Goal: Task Accomplishment & Management: Manage account settings

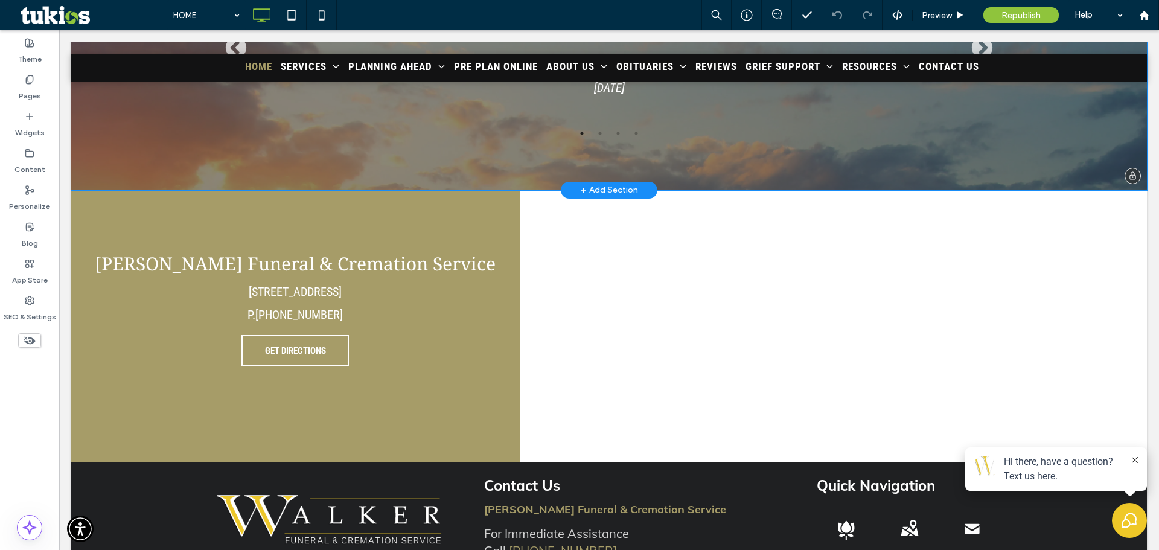
scroll to position [2087, 0]
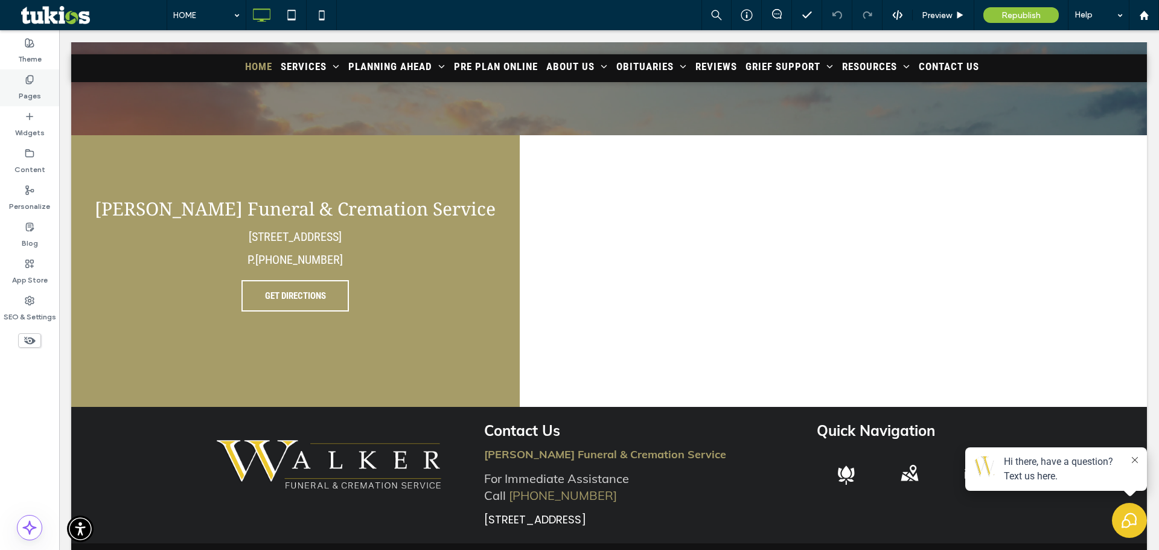
click at [36, 86] on label "Pages" at bounding box center [30, 93] width 22 height 17
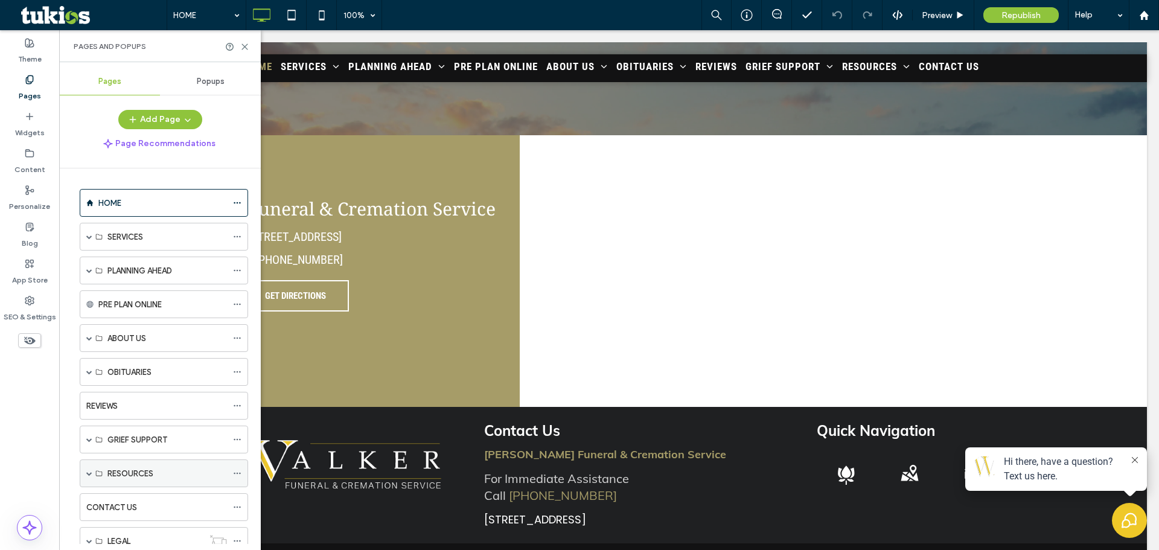
click at [90, 476] on span at bounding box center [89, 473] width 6 height 6
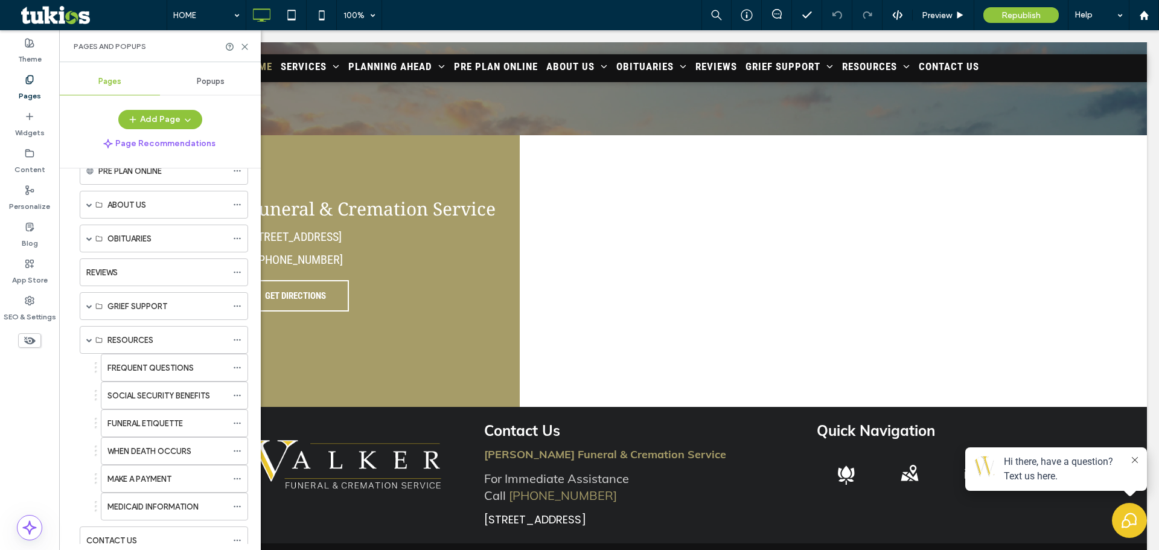
scroll to position [121, 0]
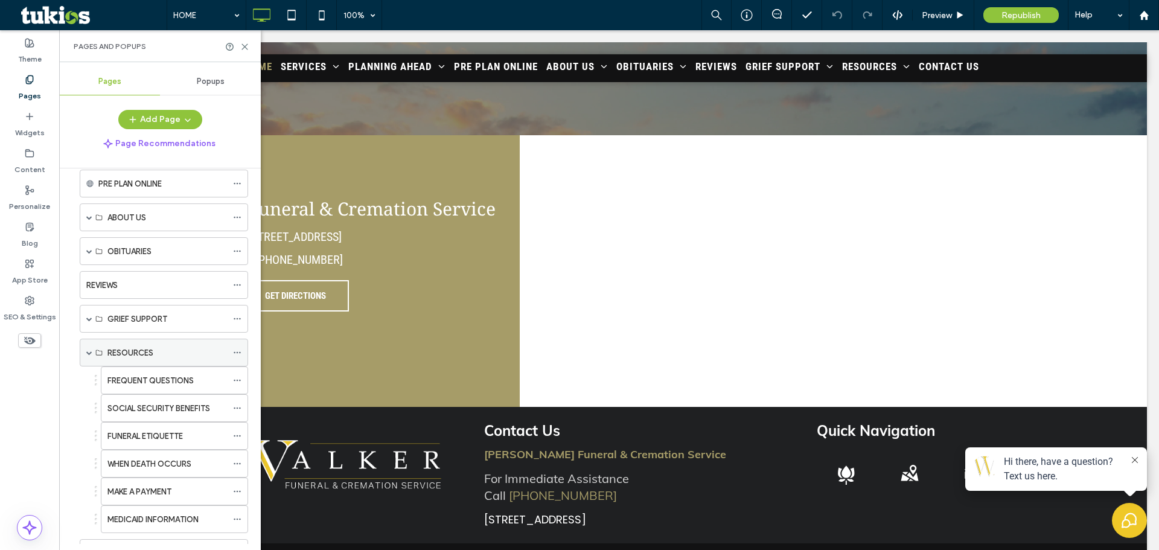
click at [89, 354] on span at bounding box center [89, 353] width 6 height 6
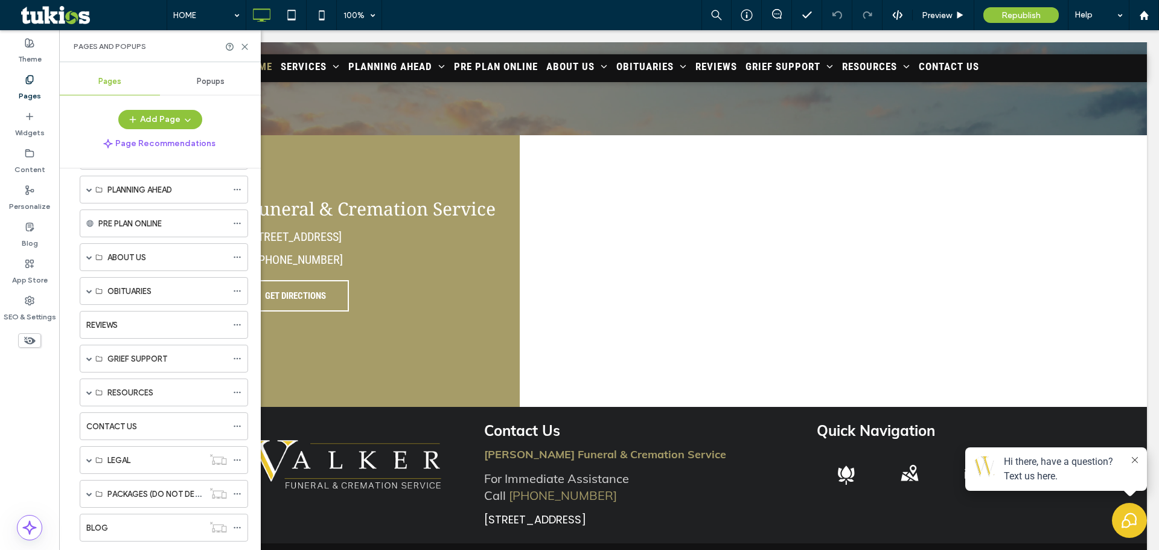
scroll to position [60, 0]
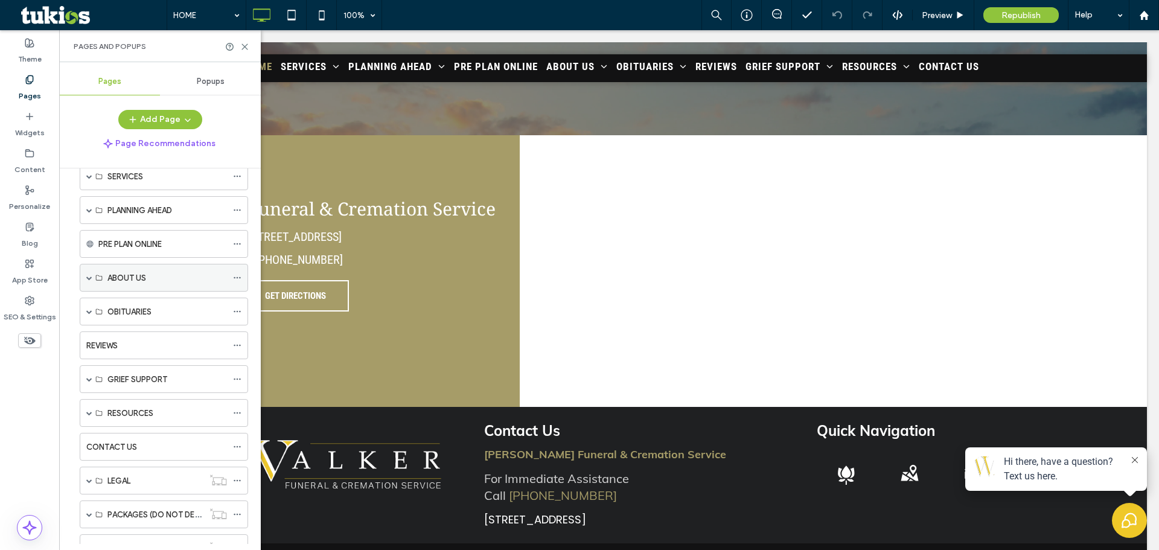
click at [89, 275] on span at bounding box center [89, 278] width 6 height 6
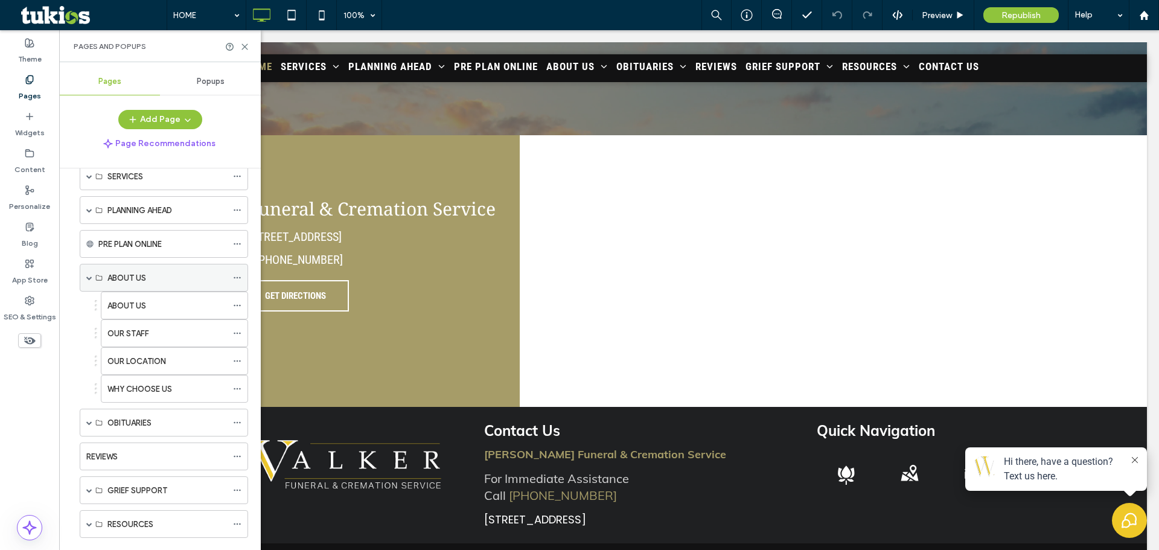
click at [89, 275] on span at bounding box center [89, 278] width 6 height 6
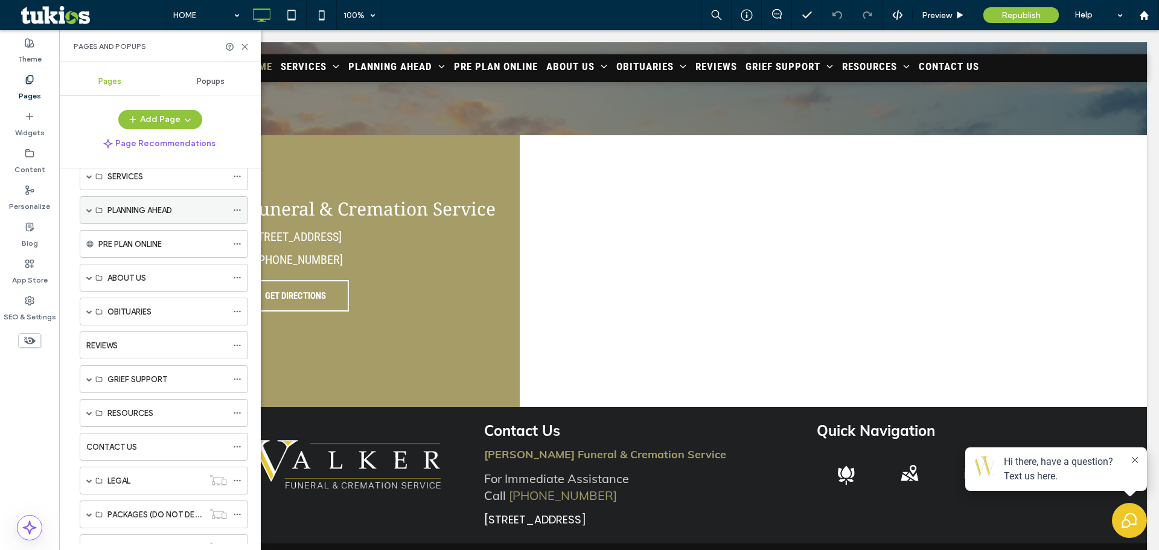
click at [91, 210] on span at bounding box center [89, 210] width 6 height 6
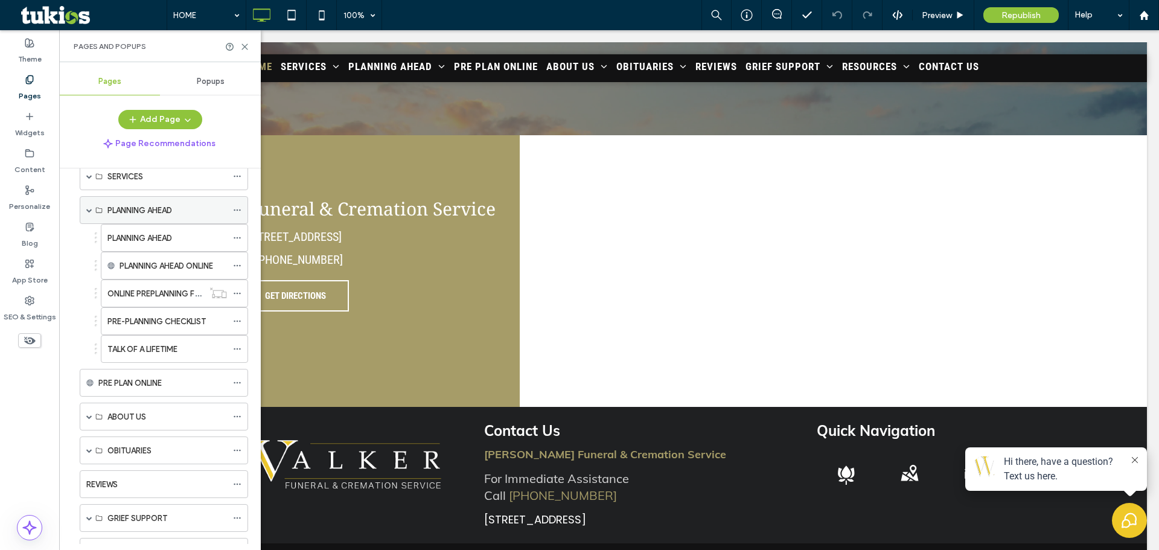
click at [91, 210] on span at bounding box center [89, 210] width 6 height 6
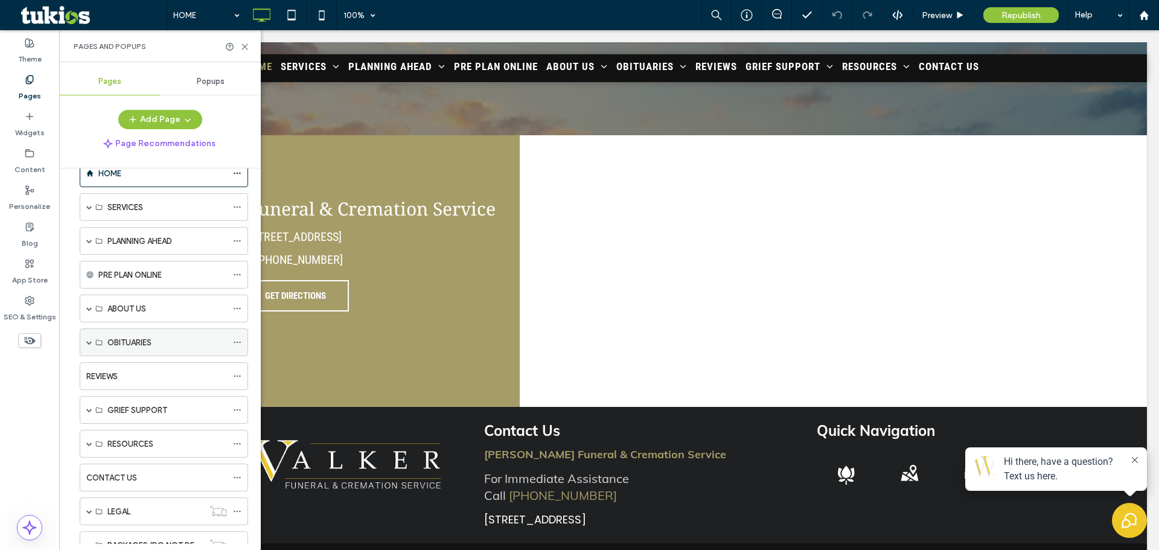
scroll to position [0, 0]
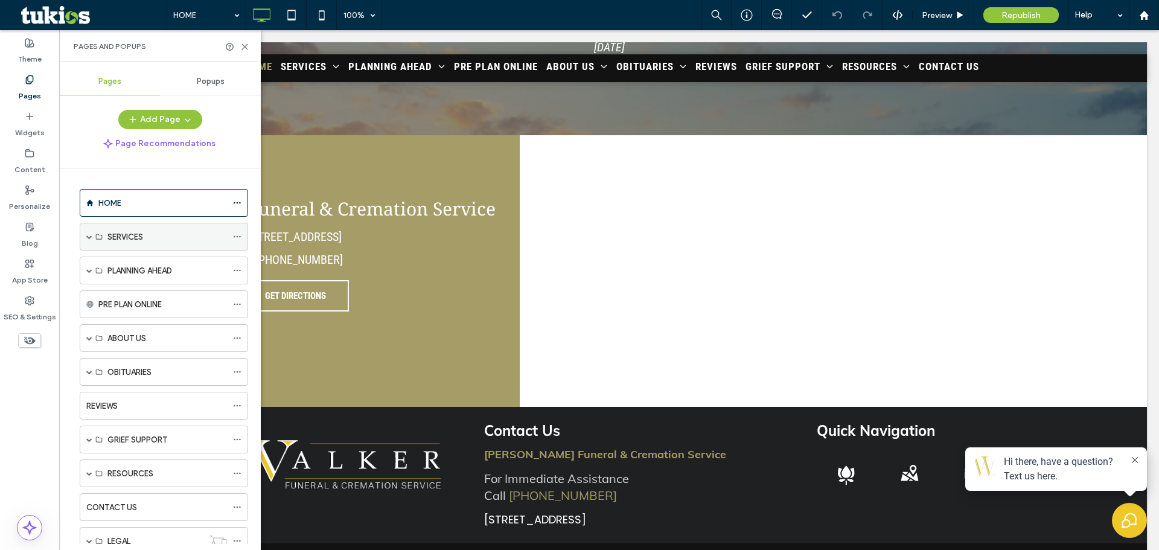
click at [89, 234] on span at bounding box center [89, 237] width 6 height 6
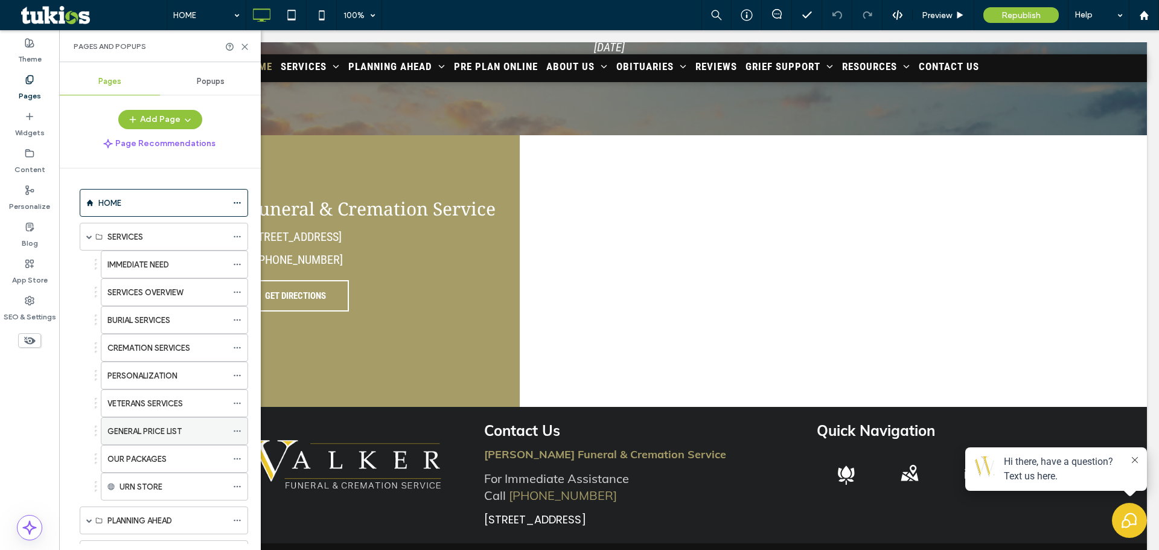
click at [139, 434] on label "GENERAL PRICE LIST" at bounding box center [144, 431] width 74 height 21
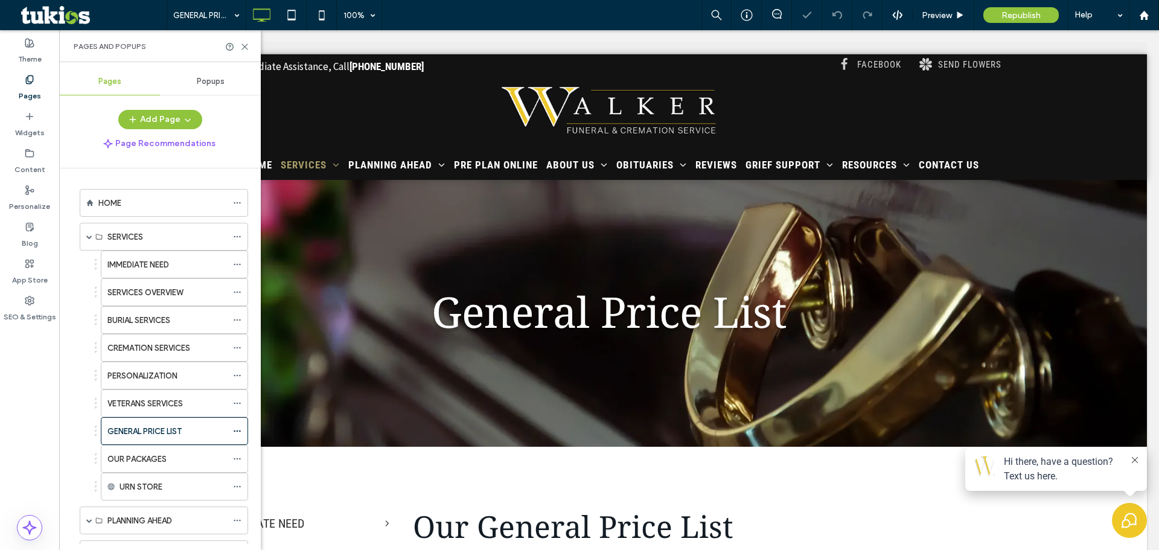
click at [249, 45] on div "Pages and Popups" at bounding box center [160, 46] width 202 height 32
click at [247, 46] on icon at bounding box center [244, 46] width 9 height 9
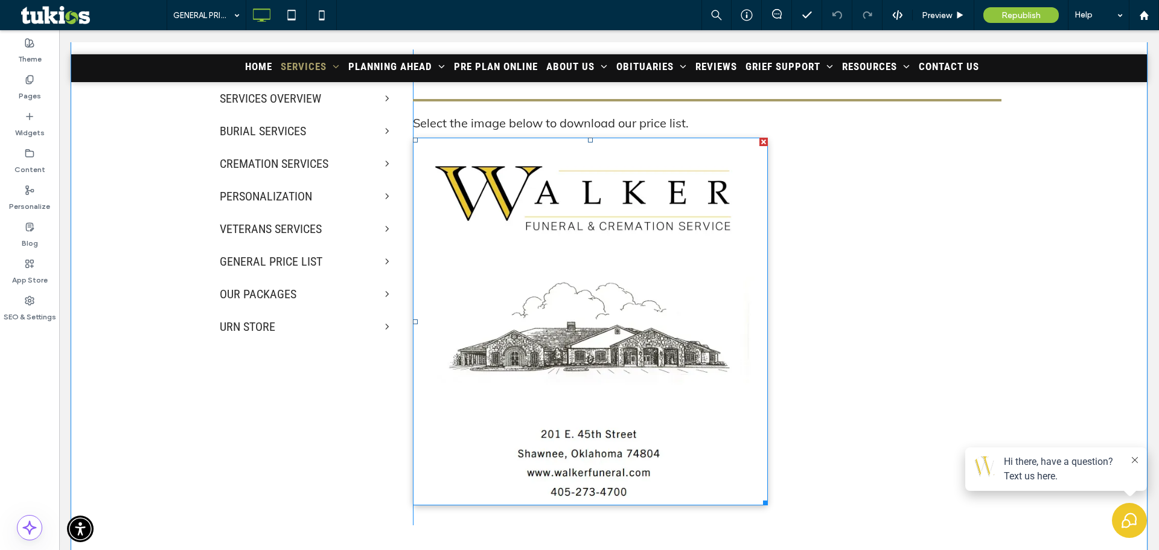
scroll to position [436, 0]
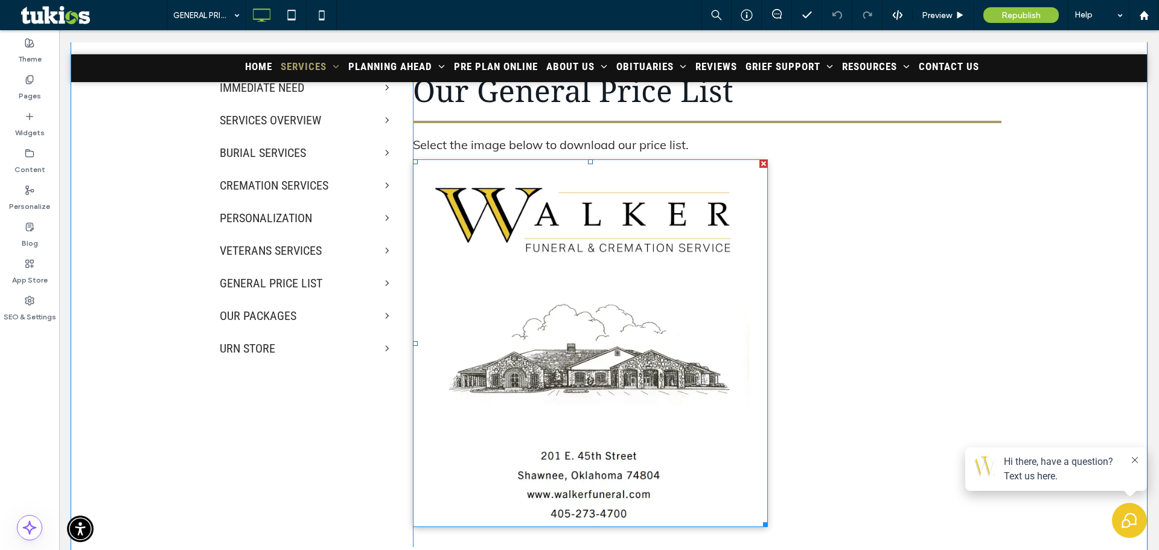
click at [538, 275] on img at bounding box center [590, 343] width 355 height 368
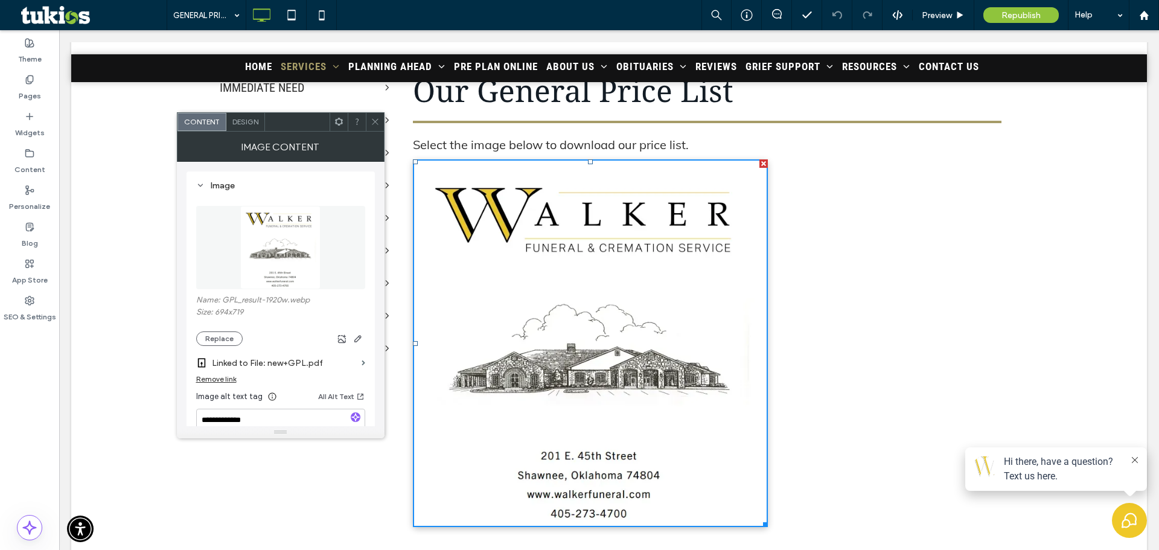
click at [245, 364] on label "Linked to File: new+GPL.pdf" at bounding box center [284, 363] width 145 height 22
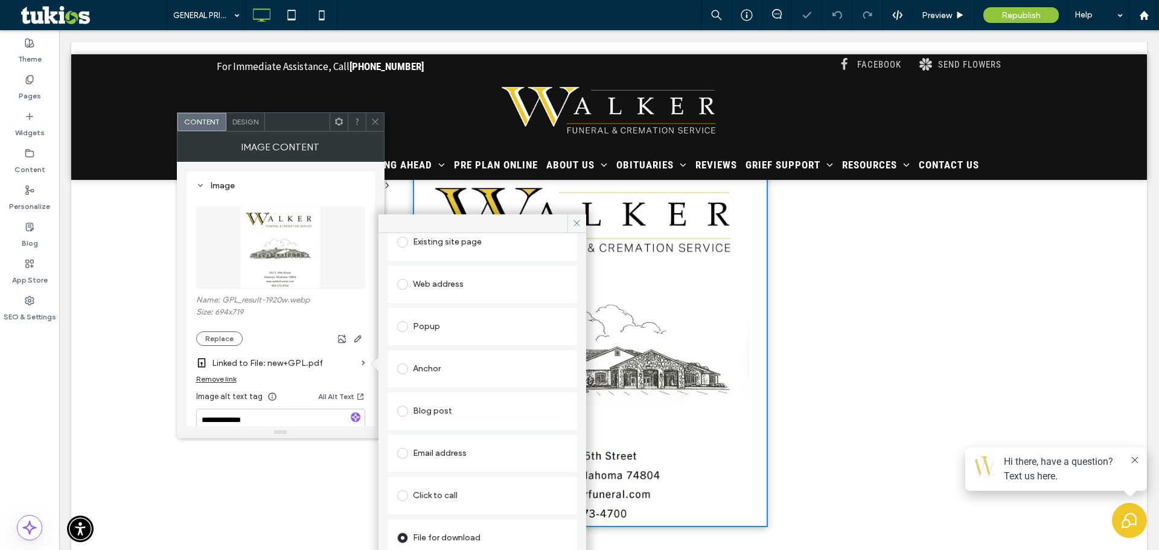
scroll to position [121, 0]
click at [431, 534] on div "Change file" at bounding box center [416, 535] width 39 height 9
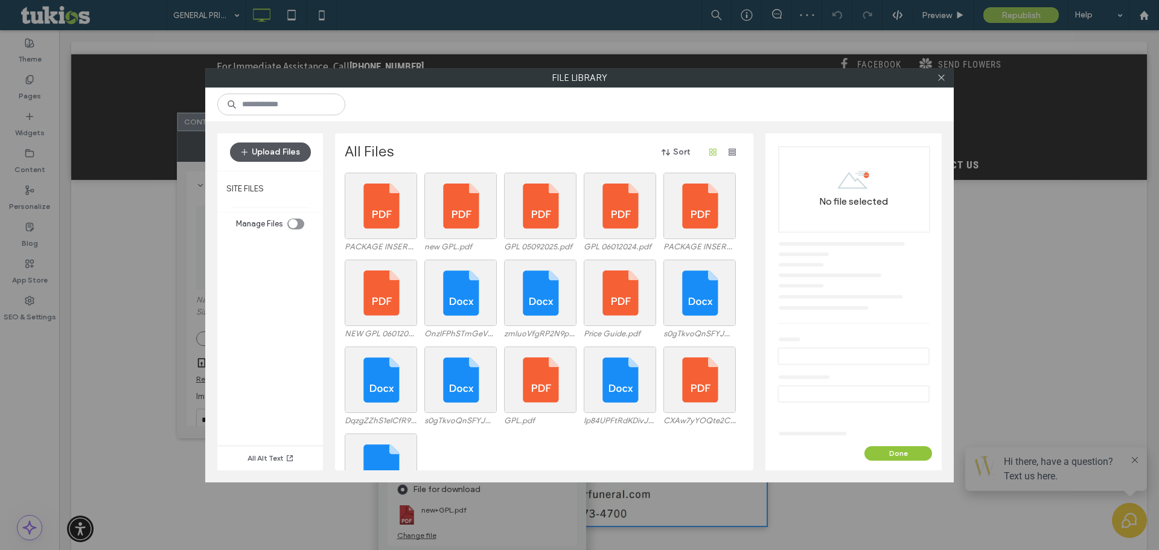
click at [291, 146] on button "Upload Files" at bounding box center [270, 152] width 81 height 19
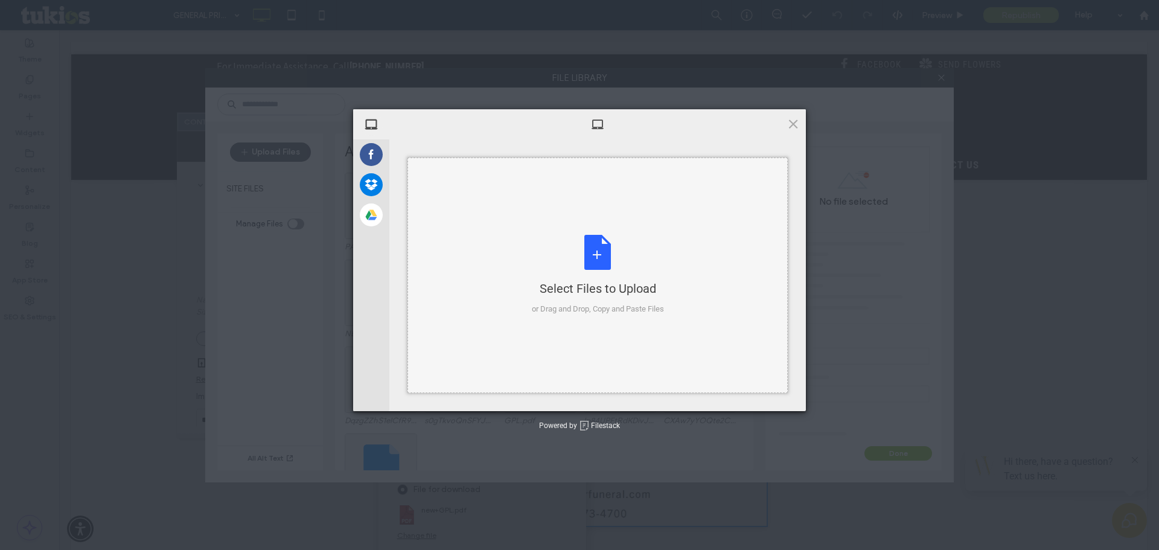
click at [554, 234] on div "Select Files to Upload or Drag and Drop, Copy and Paste Files" at bounding box center [598, 276] width 380 height 236
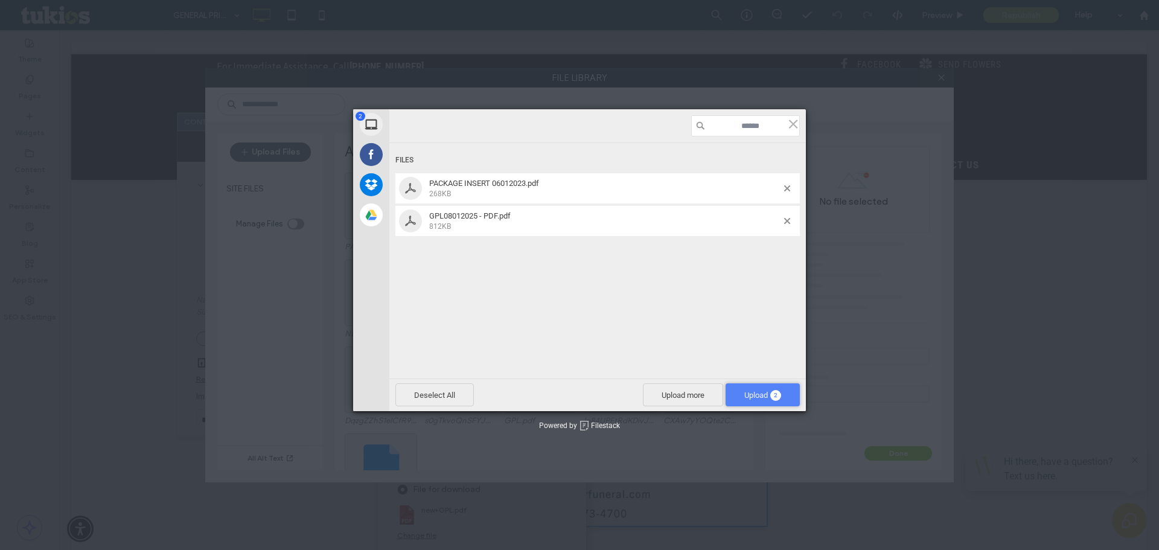
click at [760, 400] on span "Upload 2" at bounding box center [763, 394] width 74 height 23
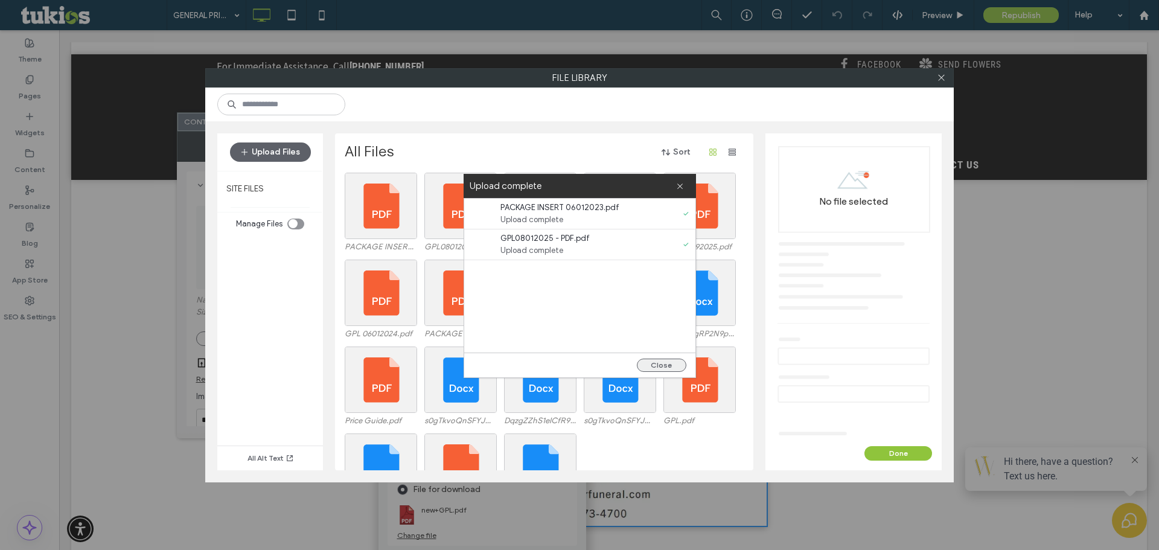
click at [664, 362] on button "Close" at bounding box center [662, 365] width 50 height 13
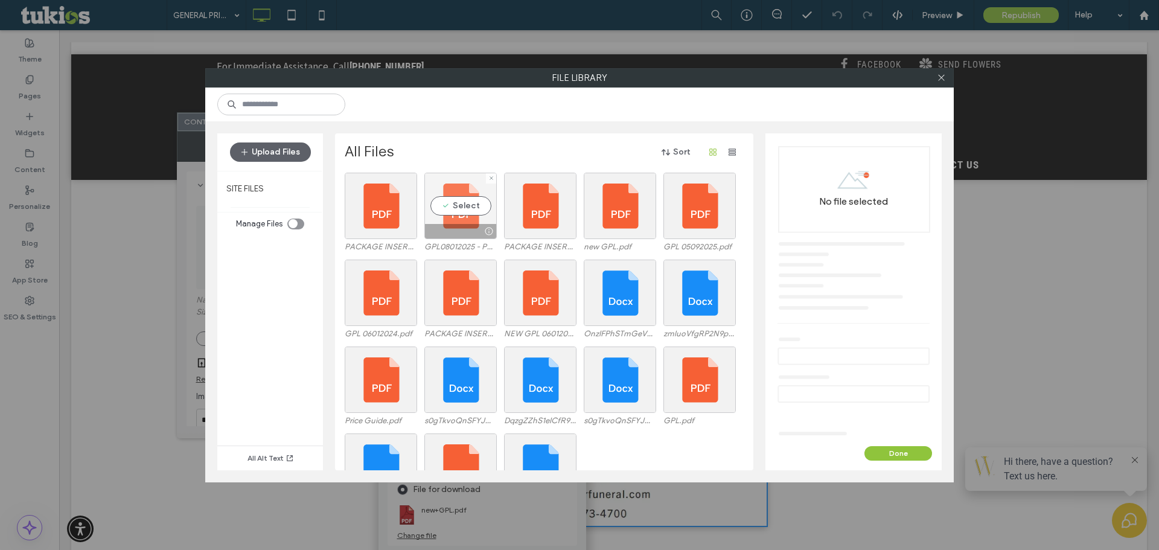
click at [451, 205] on div "Select" at bounding box center [461, 206] width 72 height 66
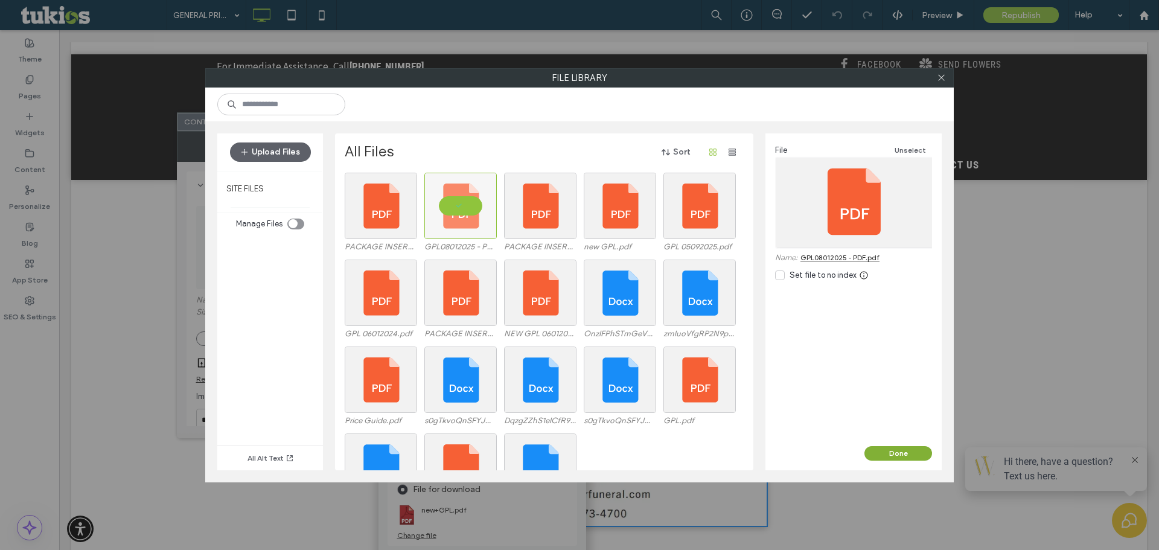
click at [888, 452] on button "Done" at bounding box center [899, 453] width 68 height 14
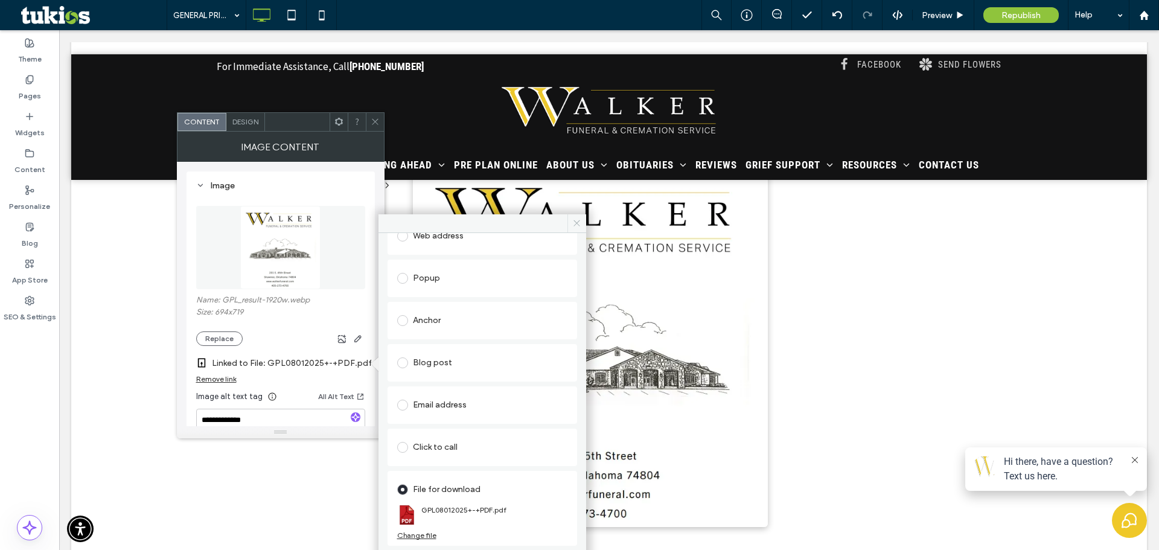
click at [576, 226] on icon at bounding box center [576, 223] width 9 height 9
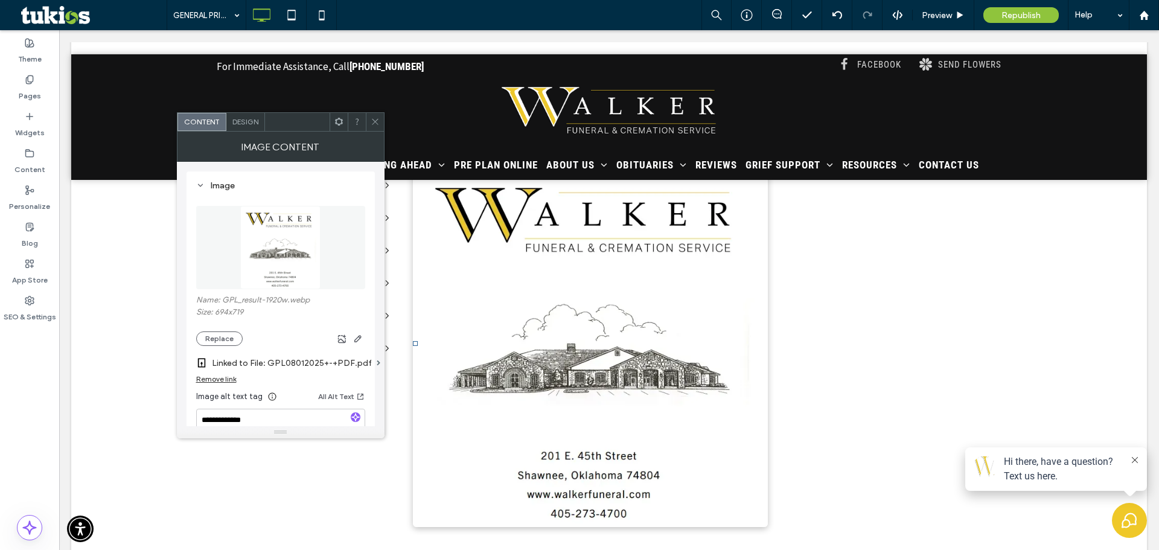
click at [379, 120] on icon at bounding box center [375, 121] width 9 height 9
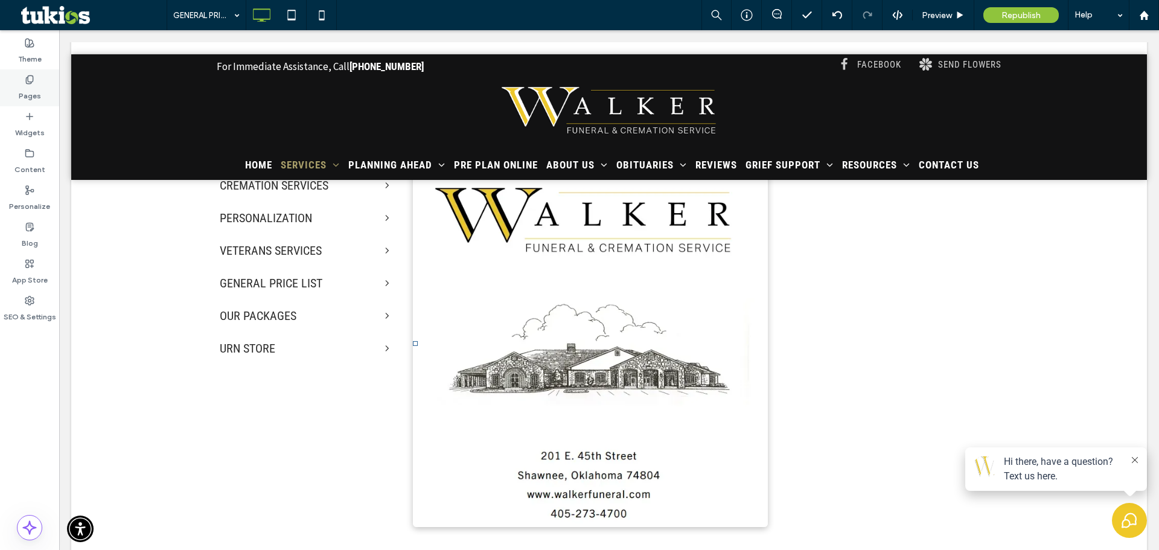
click at [50, 79] on div "Pages" at bounding box center [29, 87] width 59 height 37
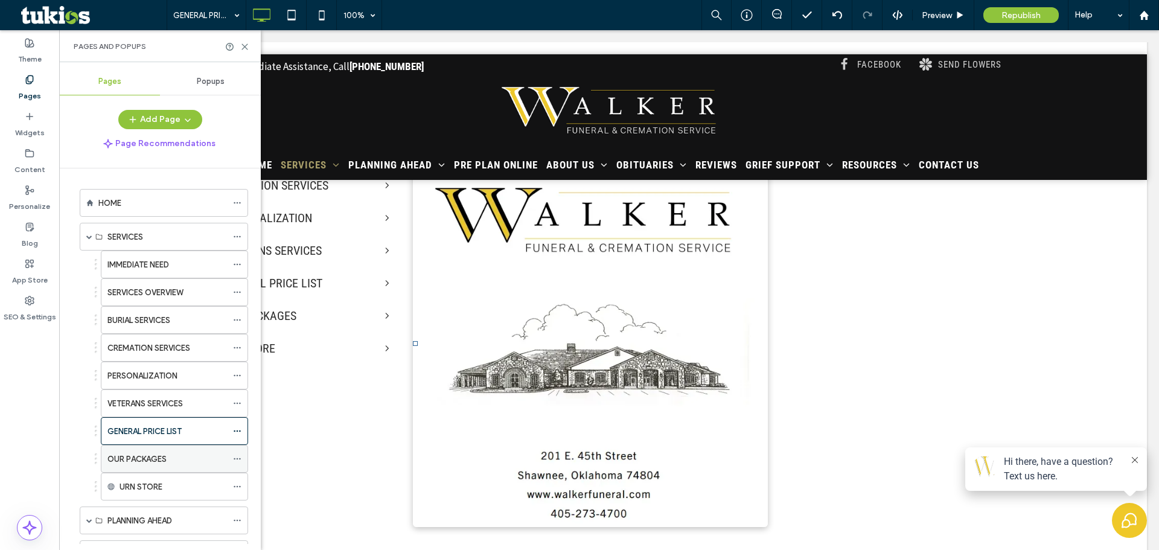
click at [169, 461] on div "OUR PACKAGES" at bounding box center [167, 459] width 120 height 13
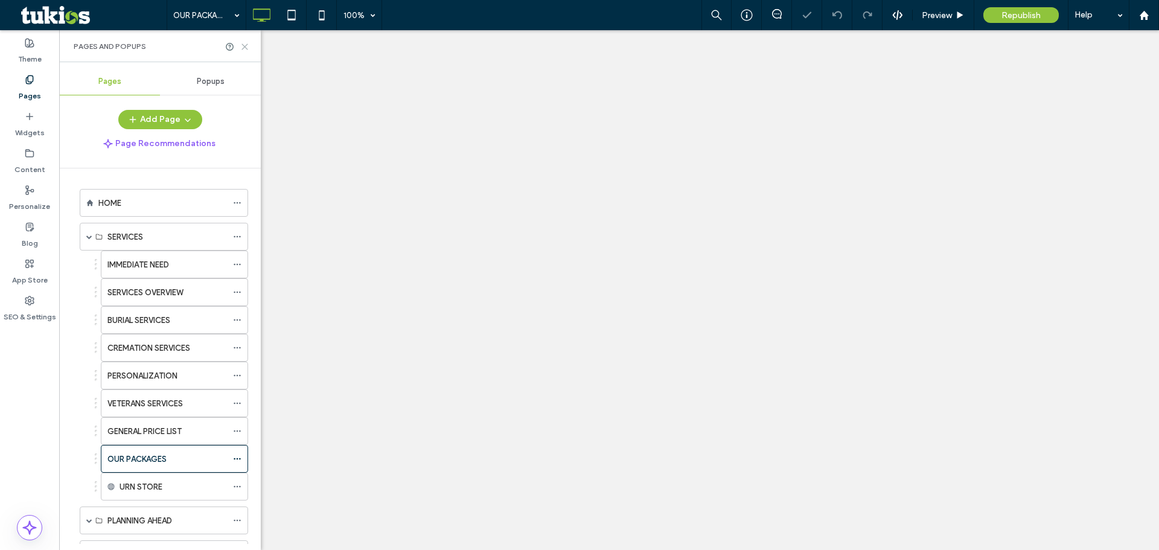
click at [242, 47] on icon at bounding box center [244, 46] width 9 height 9
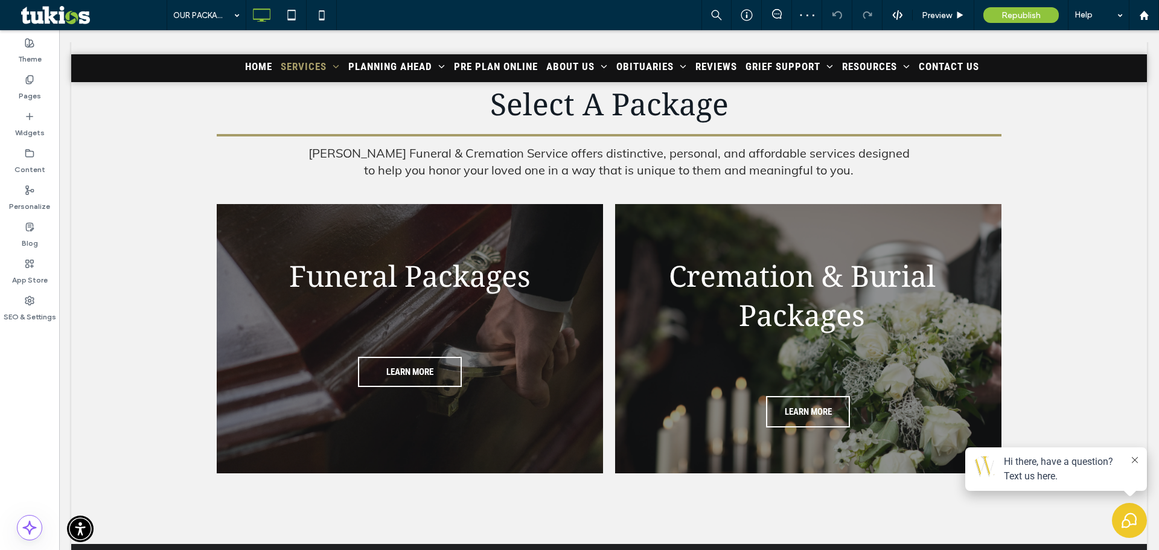
scroll to position [483, 0]
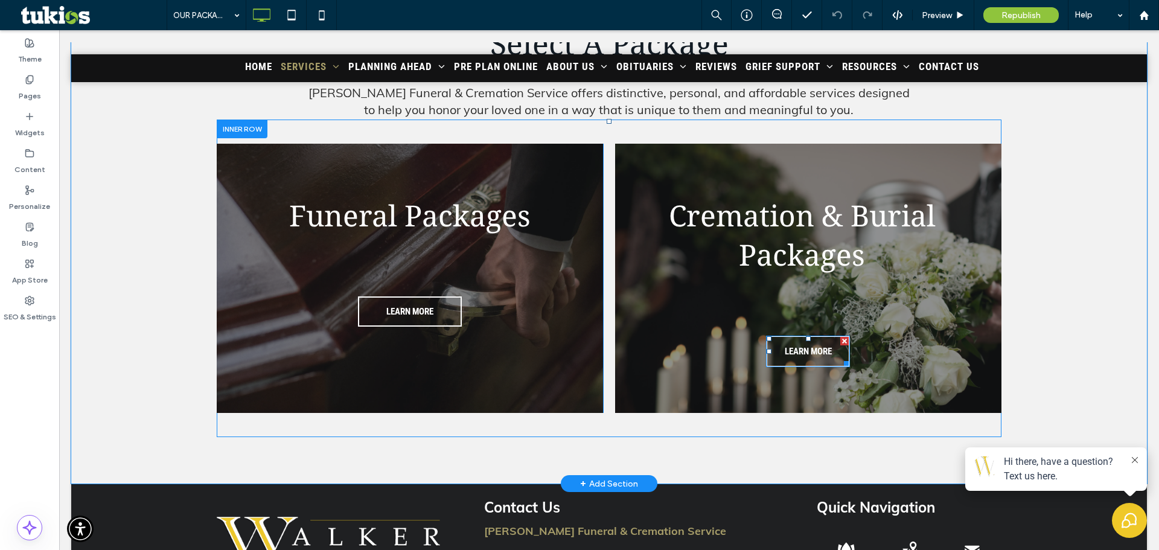
click at [799, 348] on span "LEARN MORE" at bounding box center [808, 351] width 47 height 23
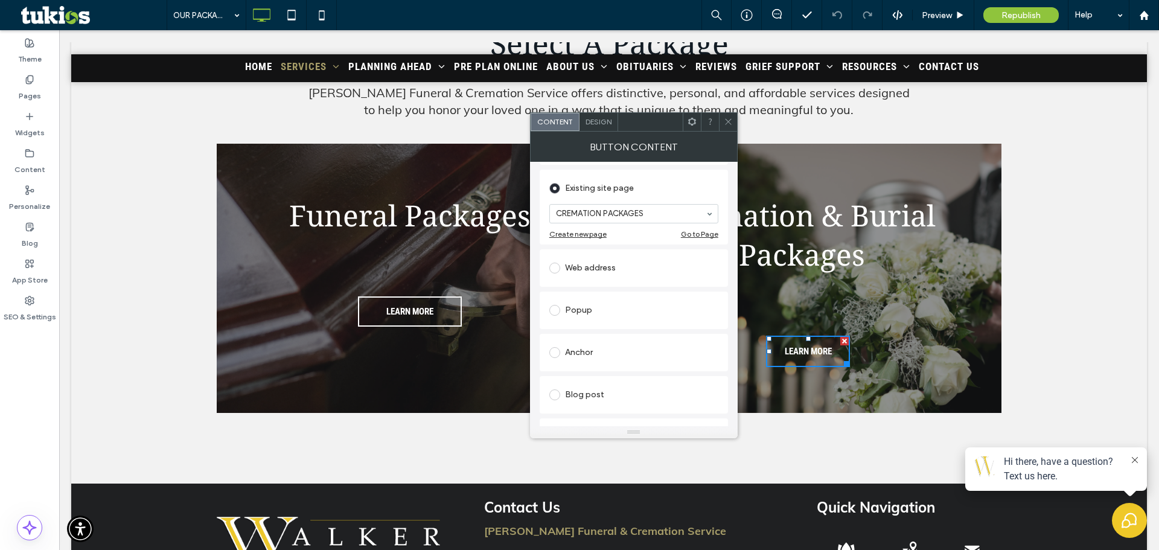
scroll to position [0, 0]
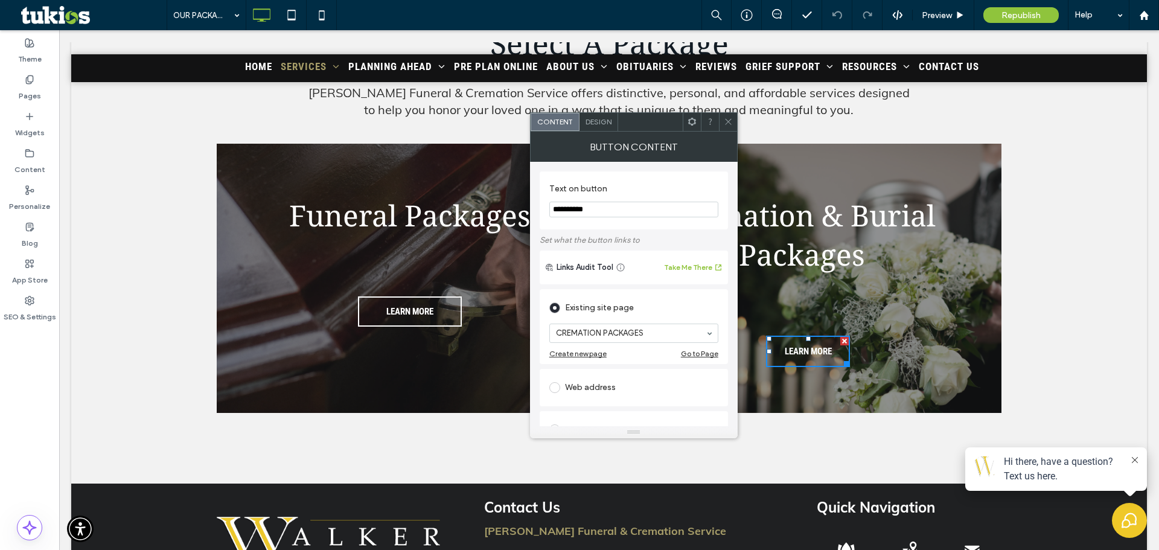
click at [724, 113] on span at bounding box center [728, 122] width 9 height 18
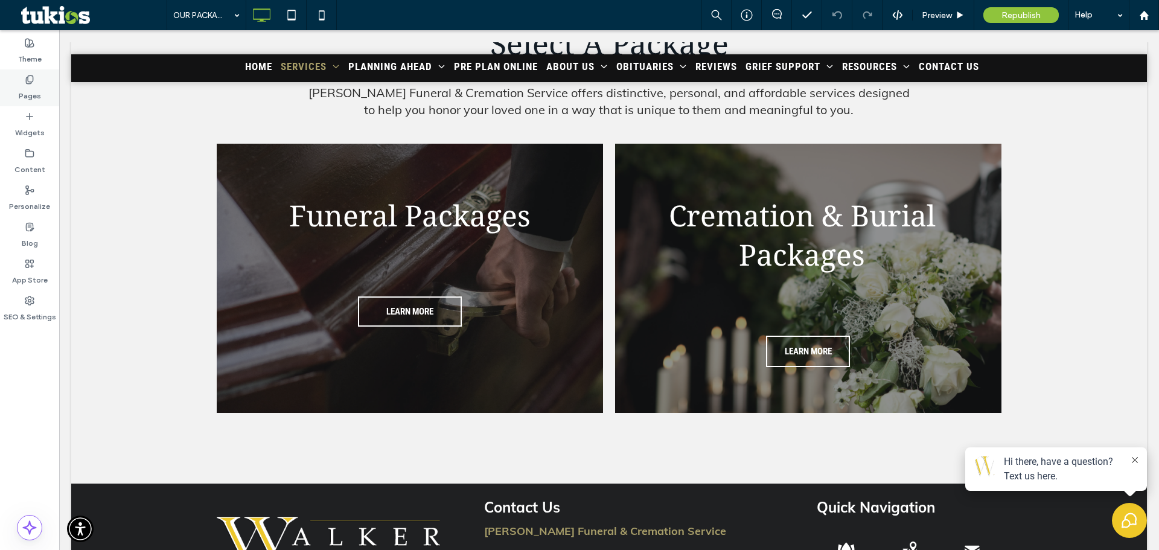
click at [26, 90] on label "Pages" at bounding box center [30, 93] width 22 height 17
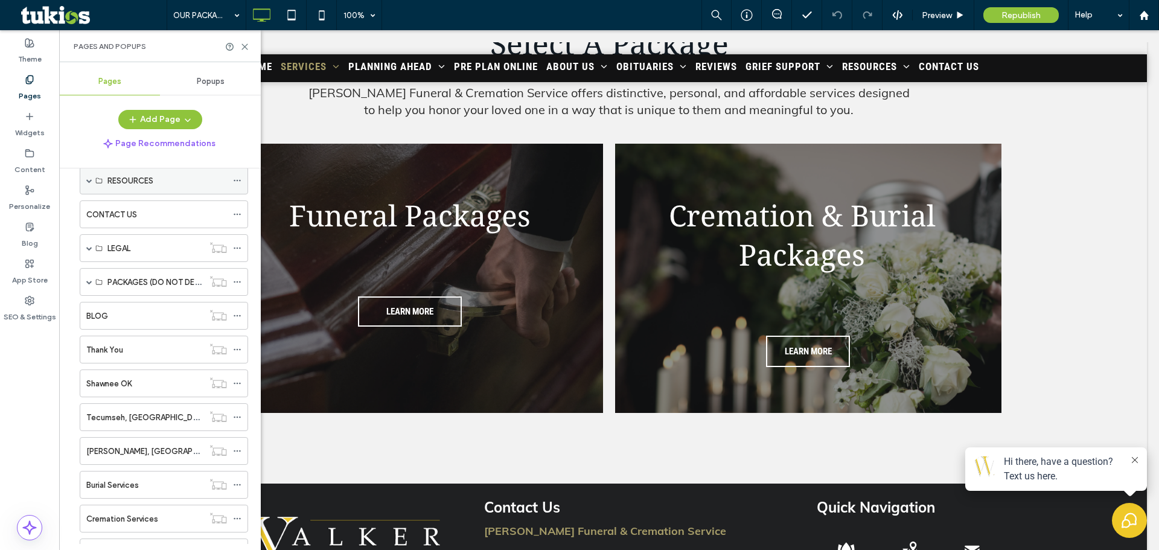
scroll to position [543, 0]
click at [142, 280] on label "PACKAGES (DO NOT DELETE)" at bounding box center [160, 281] width 107 height 21
click at [89, 281] on span at bounding box center [89, 281] width 6 height 6
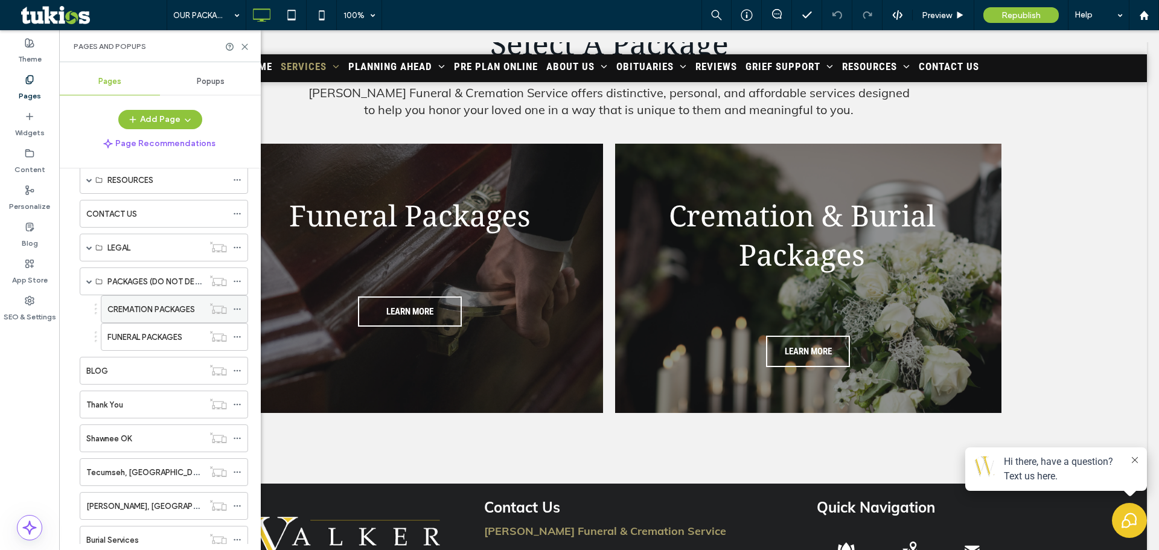
click at [127, 314] on label "CREMATION PACKAGES" at bounding box center [151, 309] width 88 height 21
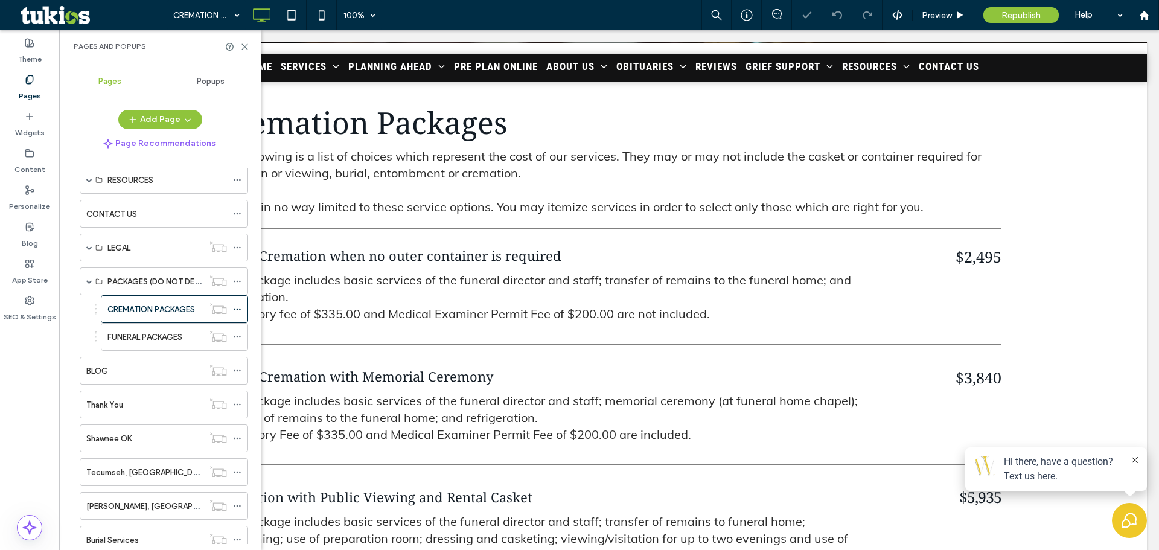
scroll to position [423, 0]
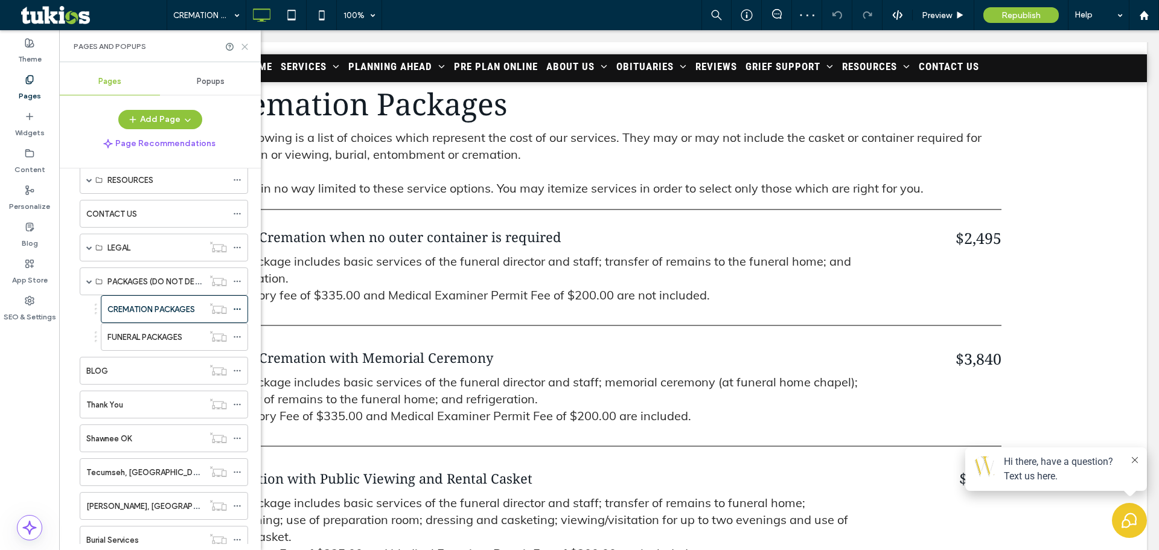
click at [244, 46] on use at bounding box center [244, 46] width 5 height 5
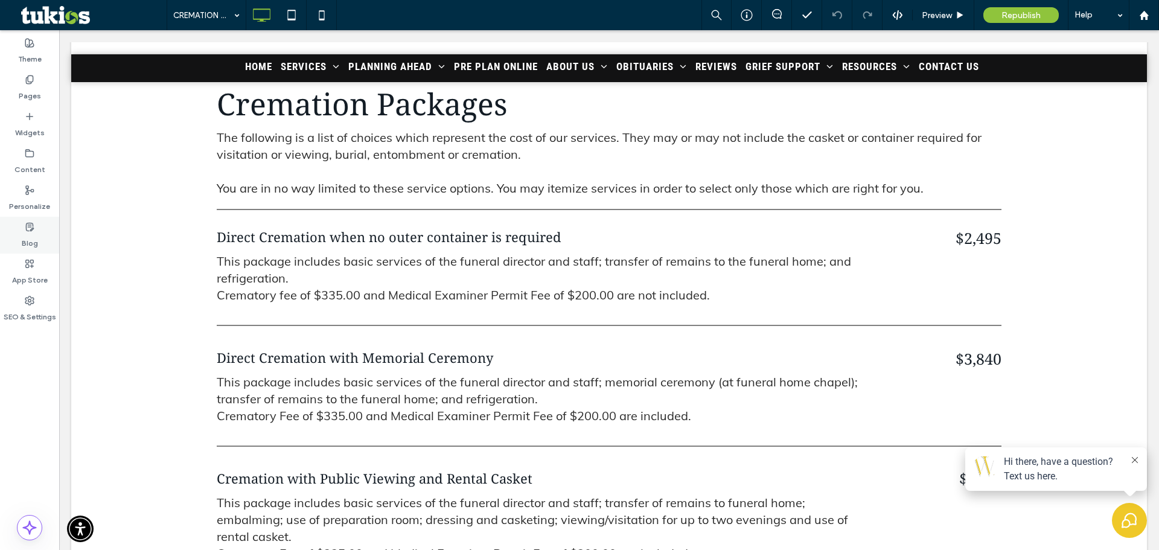
drag, startPoint x: 39, startPoint y: 72, endPoint x: 59, endPoint y: 249, distance: 178.0
click at [40, 72] on div "Pages" at bounding box center [29, 87] width 59 height 37
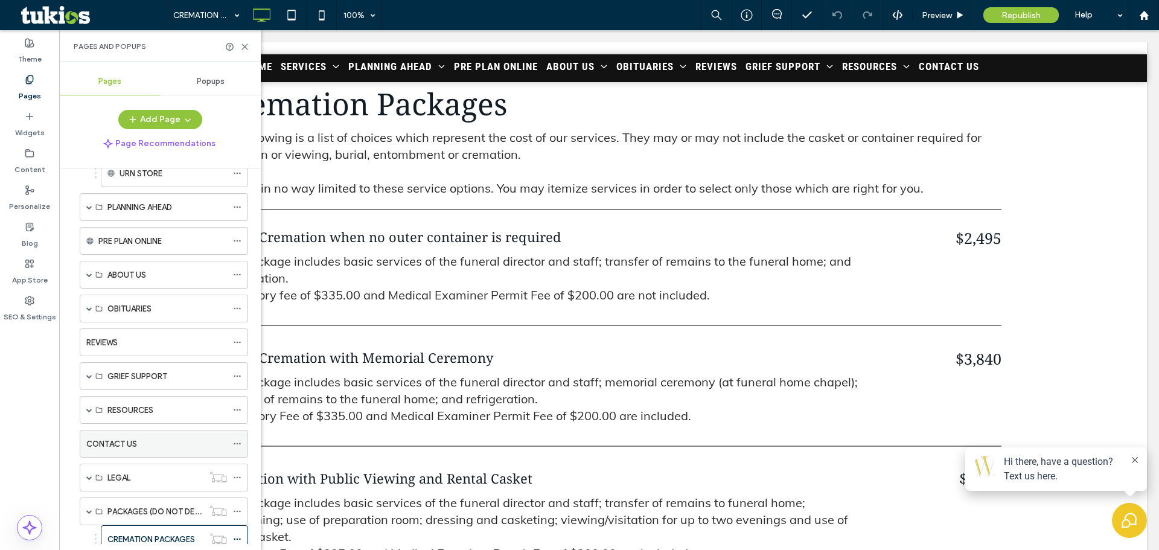
scroll to position [362, 0]
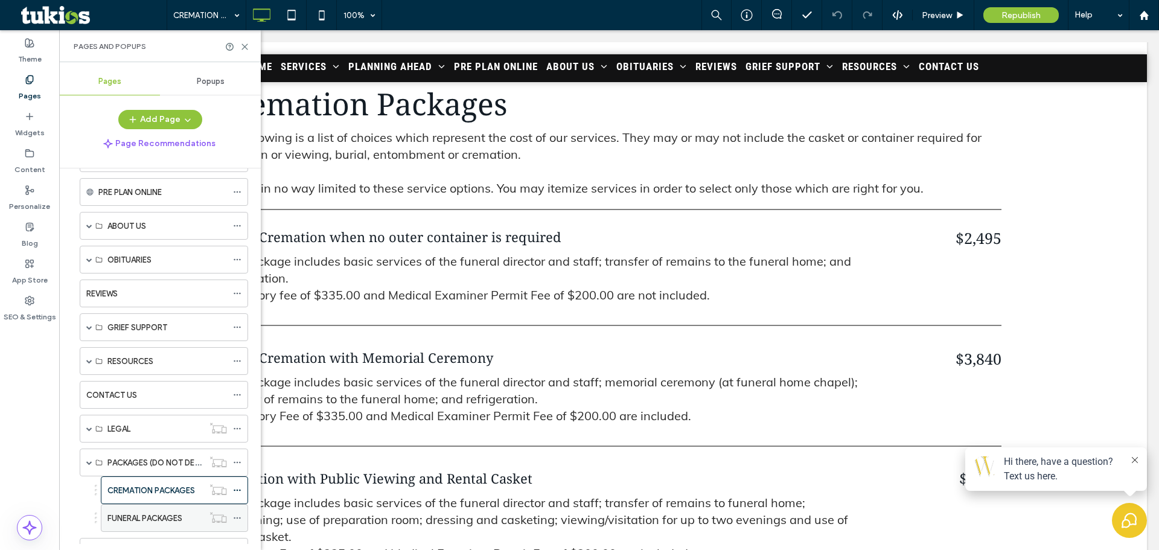
click at [133, 518] on label "FUNERAL PACKAGES" at bounding box center [144, 518] width 75 height 21
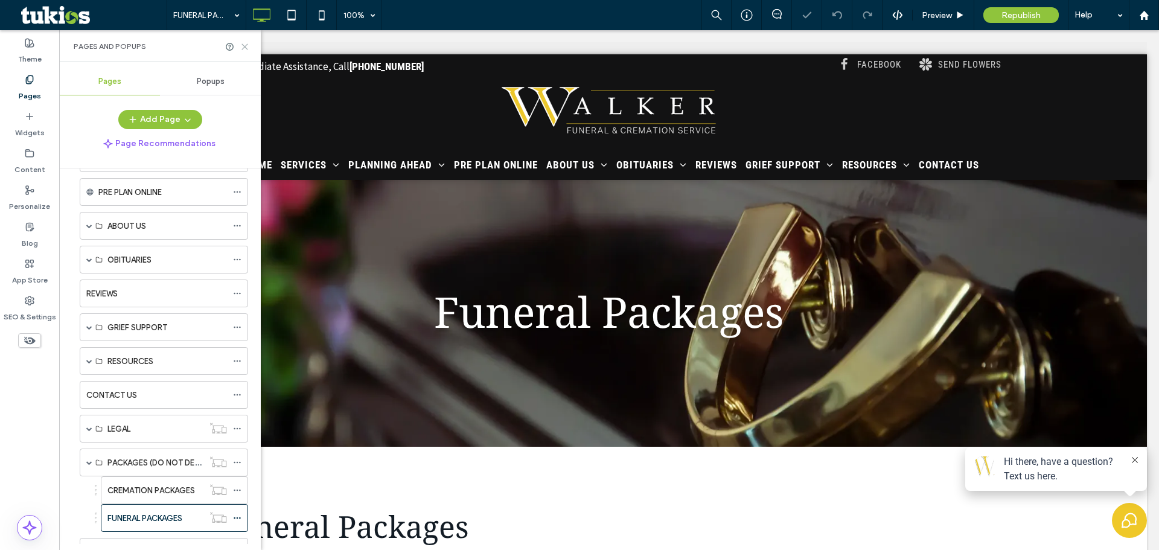
drag, startPoint x: 246, startPoint y: 45, endPoint x: 220, endPoint y: 112, distance: 72.4
click at [246, 45] on use at bounding box center [244, 46] width 5 height 5
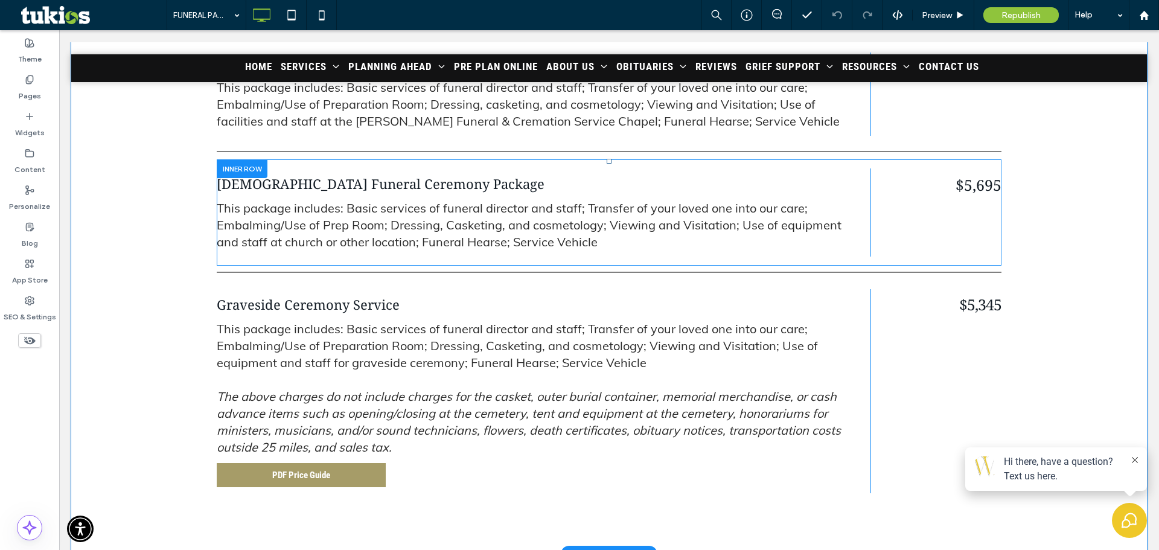
scroll to position [604, 0]
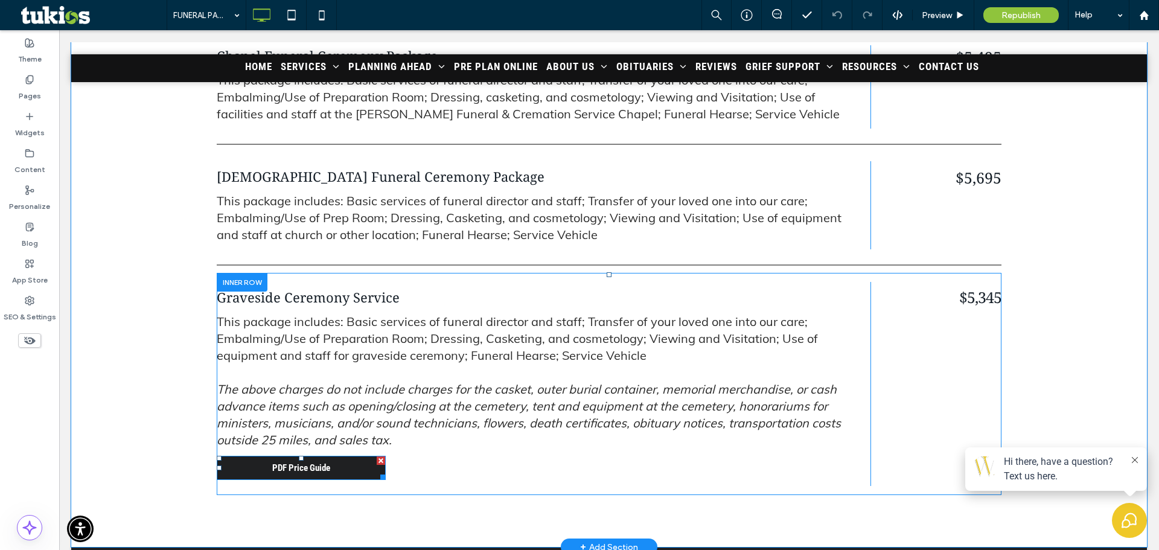
click at [336, 469] on link "PDF Price Guide" at bounding box center [301, 468] width 169 height 24
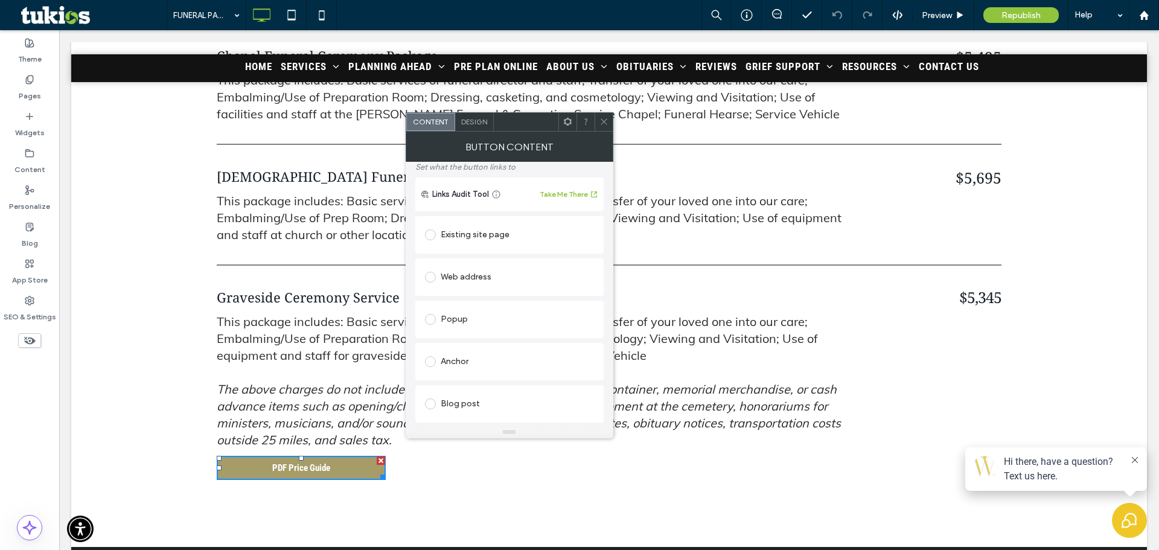
scroll to position [234, 0]
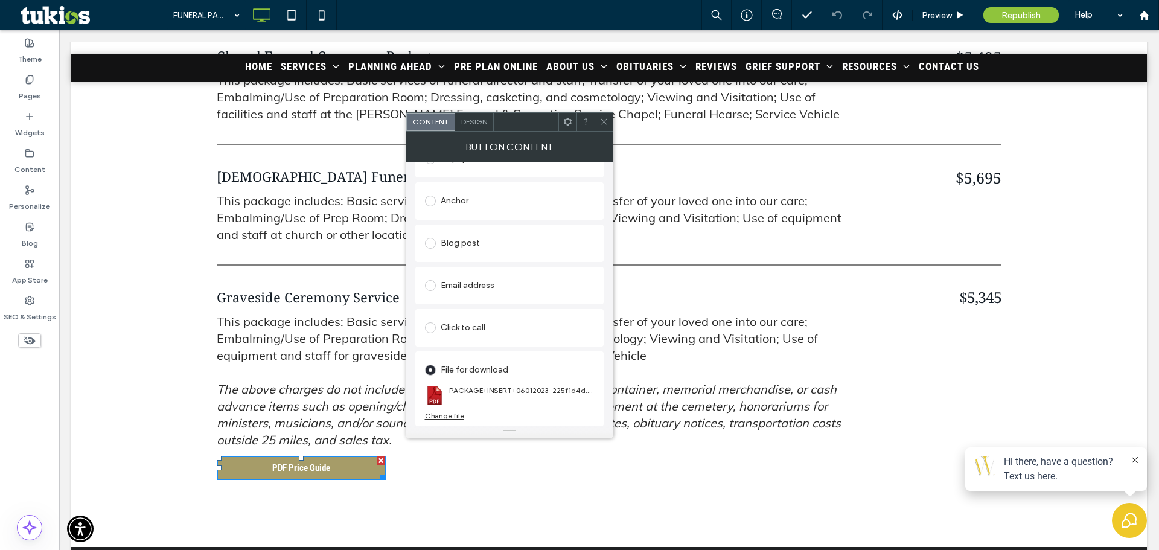
click at [454, 415] on div "Change file" at bounding box center [444, 415] width 39 height 9
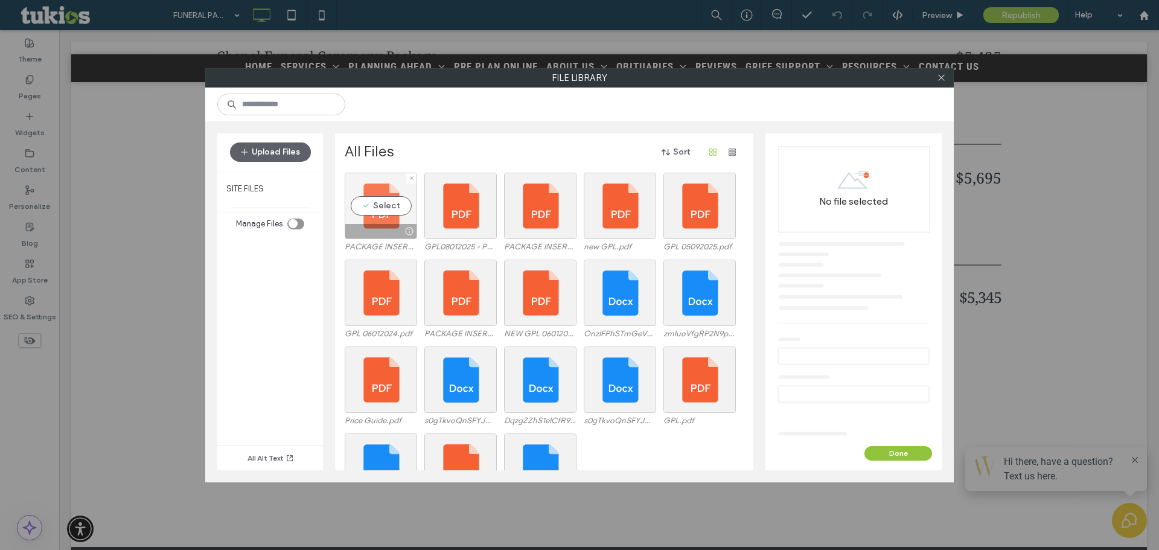
click at [397, 219] on div "Select" at bounding box center [381, 206] width 72 height 66
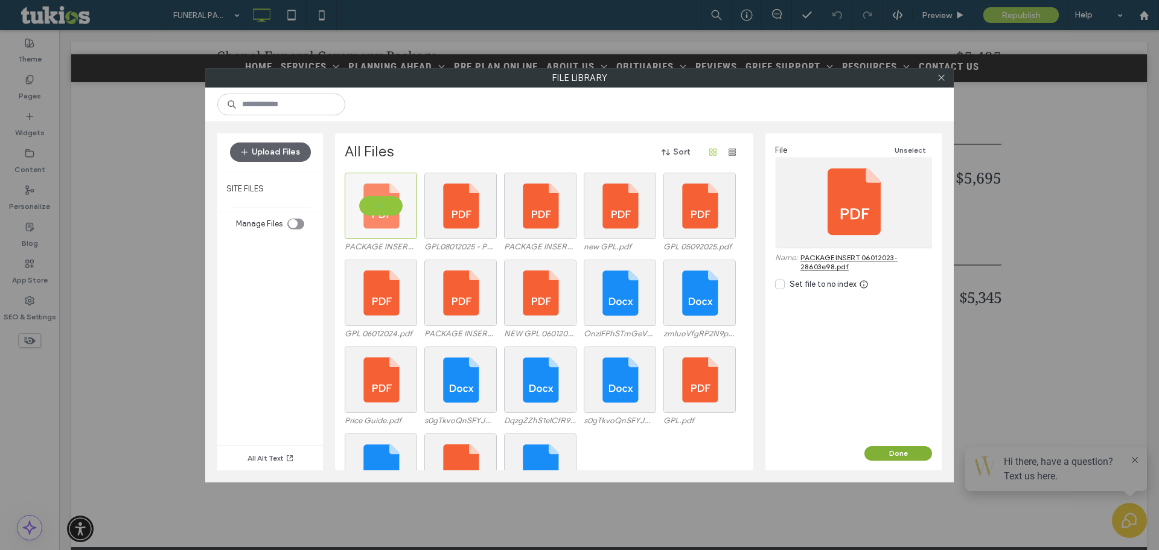
click at [911, 450] on button "Done" at bounding box center [899, 453] width 68 height 14
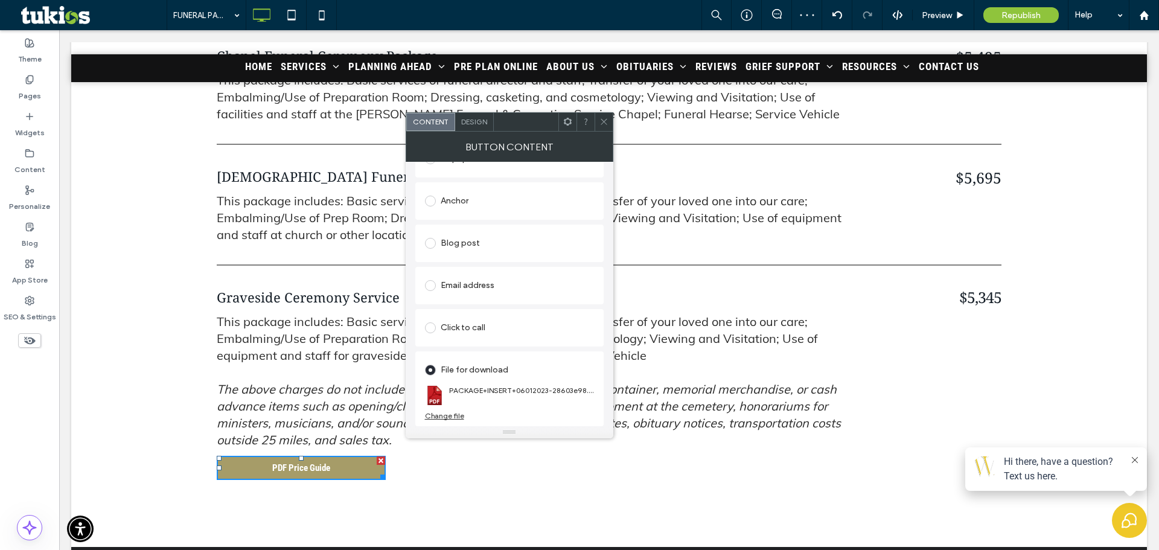
click at [611, 123] on div at bounding box center [604, 122] width 18 height 18
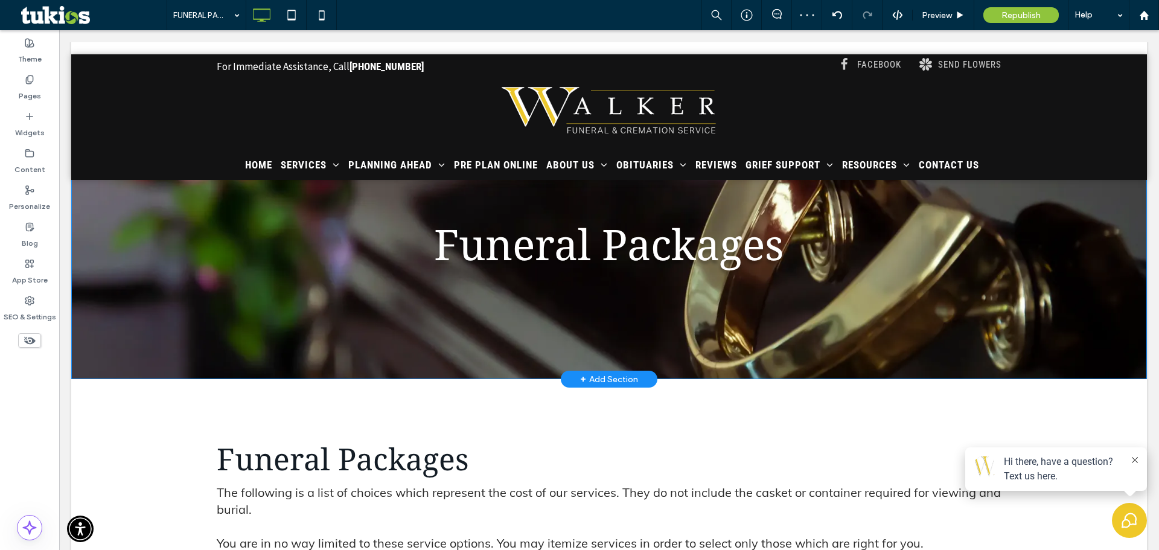
scroll to position [0, 0]
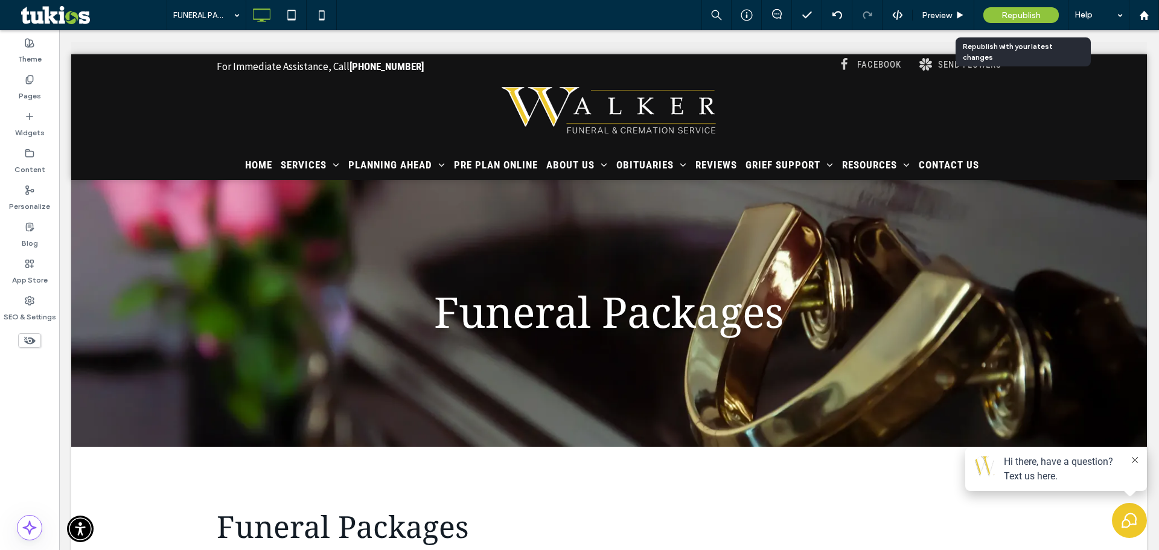
click at [1030, 11] on span "Republish" at bounding box center [1021, 15] width 39 height 10
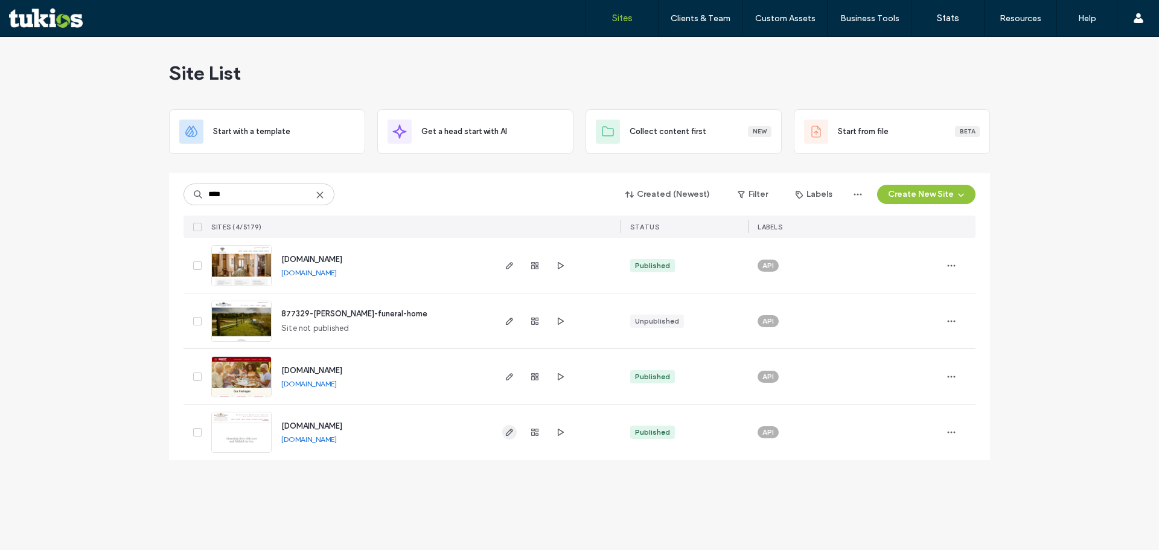
type input "****"
click at [511, 432] on use "button" at bounding box center [509, 432] width 7 height 7
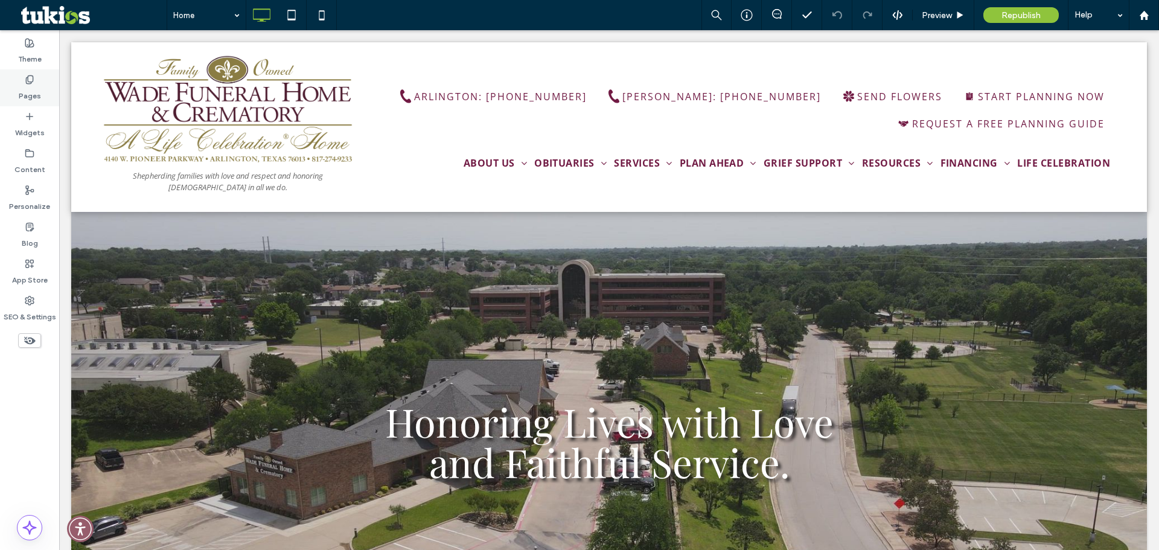
click at [26, 93] on label "Pages" at bounding box center [30, 93] width 22 height 17
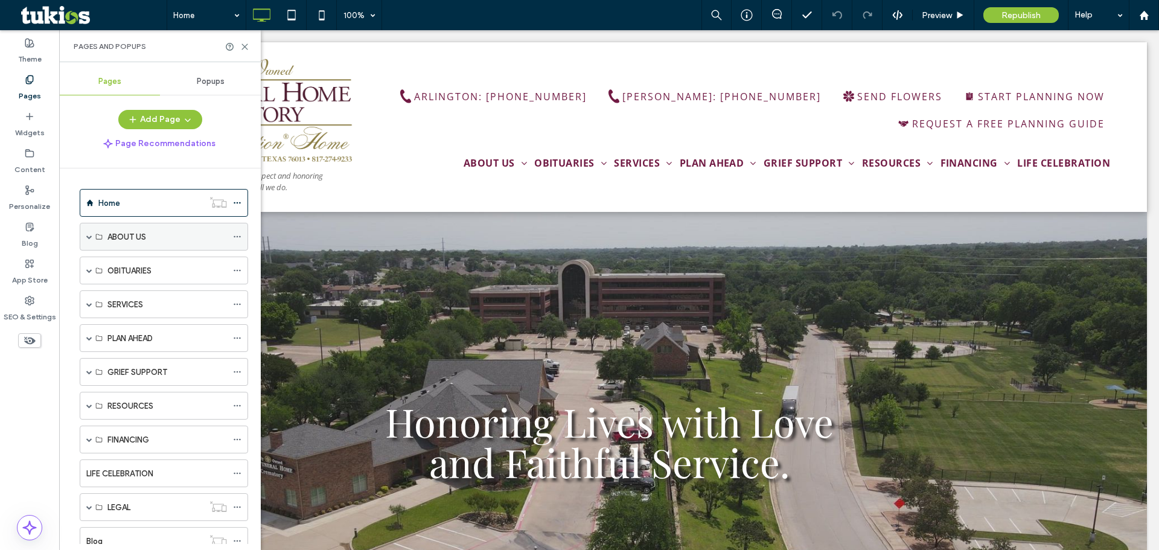
click at [86, 236] on div "ABOUT US" at bounding box center [164, 237] width 168 height 28
click at [88, 237] on span at bounding box center [89, 237] width 6 height 6
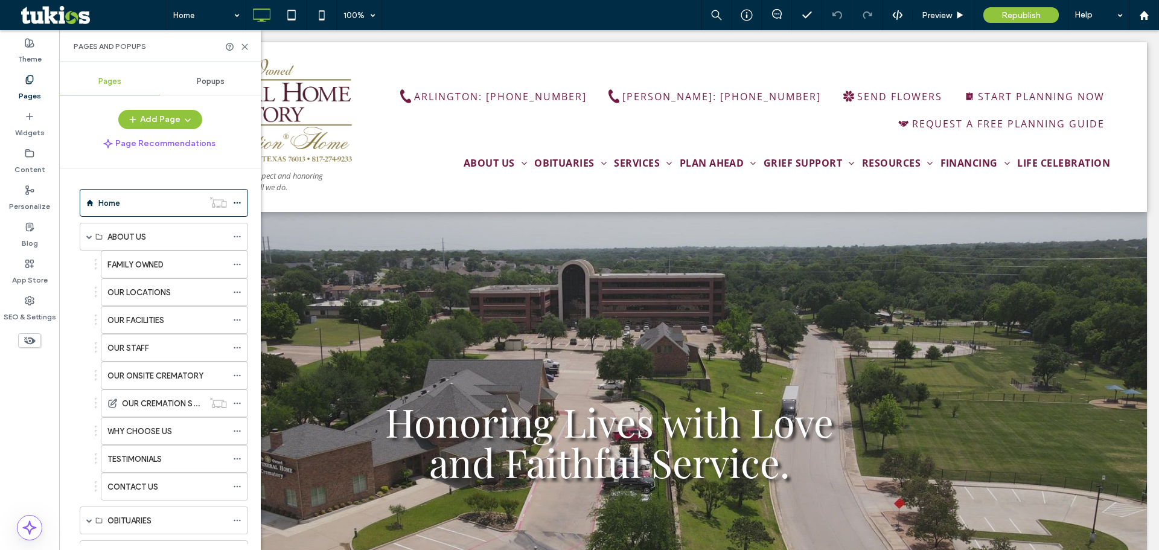
click at [135, 356] on div "OUR STAFF" at bounding box center [167, 348] width 120 height 27
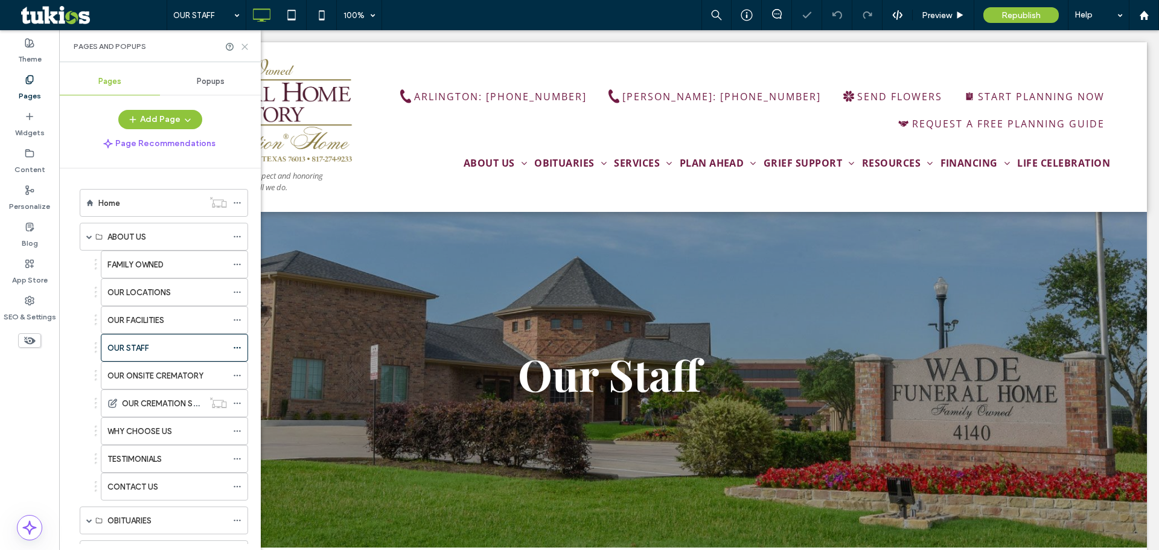
click at [248, 45] on icon at bounding box center [244, 46] width 9 height 9
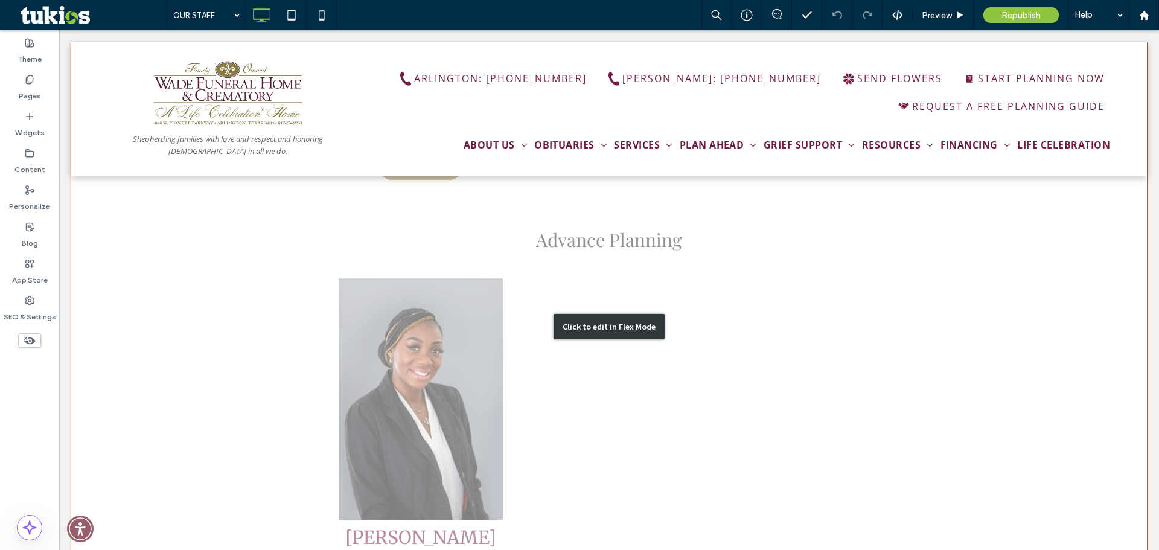
scroll to position [2717, 0]
drag, startPoint x: 400, startPoint y: 290, endPoint x: 427, endPoint y: 290, distance: 26.6
click at [400, 290] on div "Click to edit in Flex Mode" at bounding box center [609, 327] width 1076 height 4995
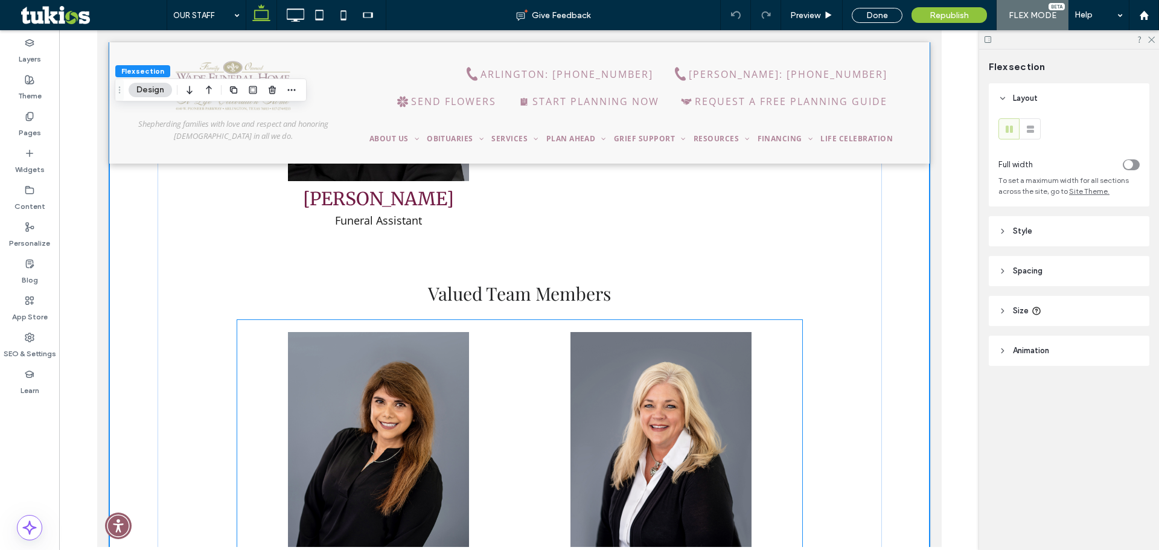
scroll to position [5402, 0]
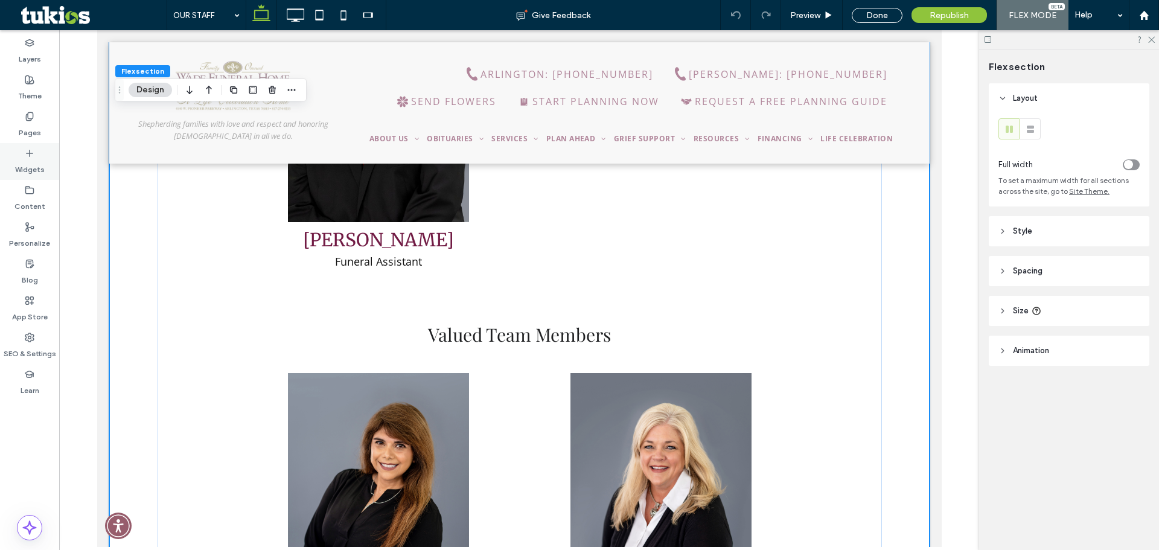
click at [26, 159] on label "Widgets" at bounding box center [30, 166] width 30 height 17
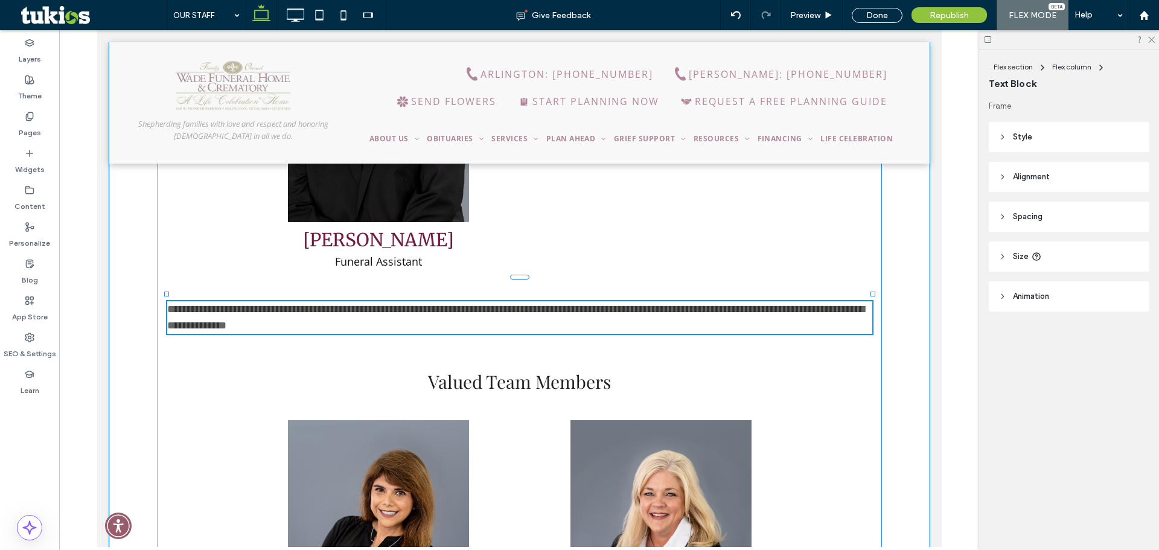
type input "*********"
type input "**"
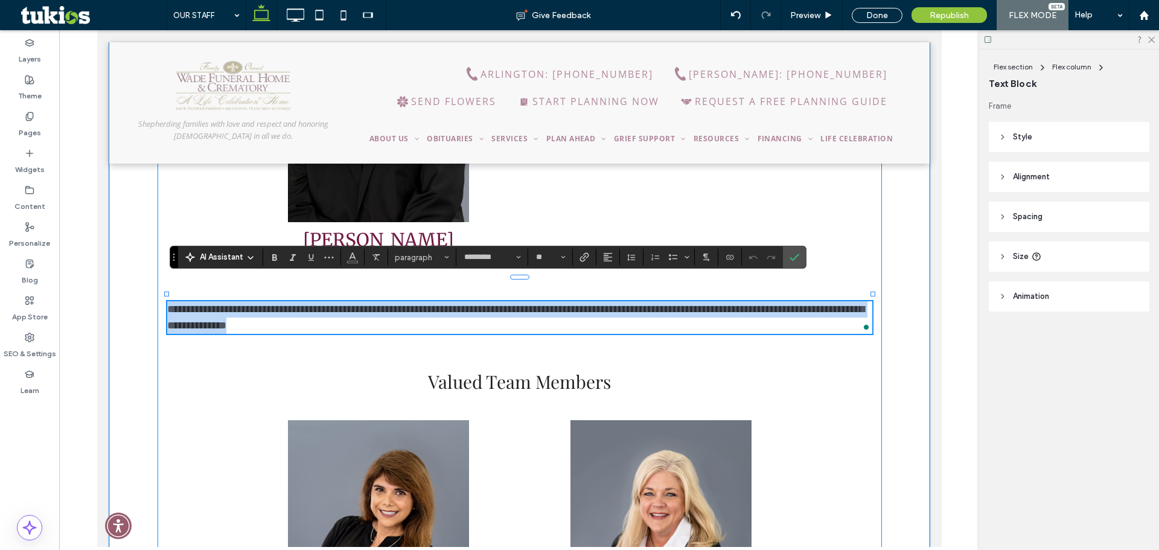
click at [364, 303] on p "**********" at bounding box center [519, 317] width 705 height 33
drag, startPoint x: 364, startPoint y: 303, endPoint x: 153, endPoint y: 274, distance: 212.1
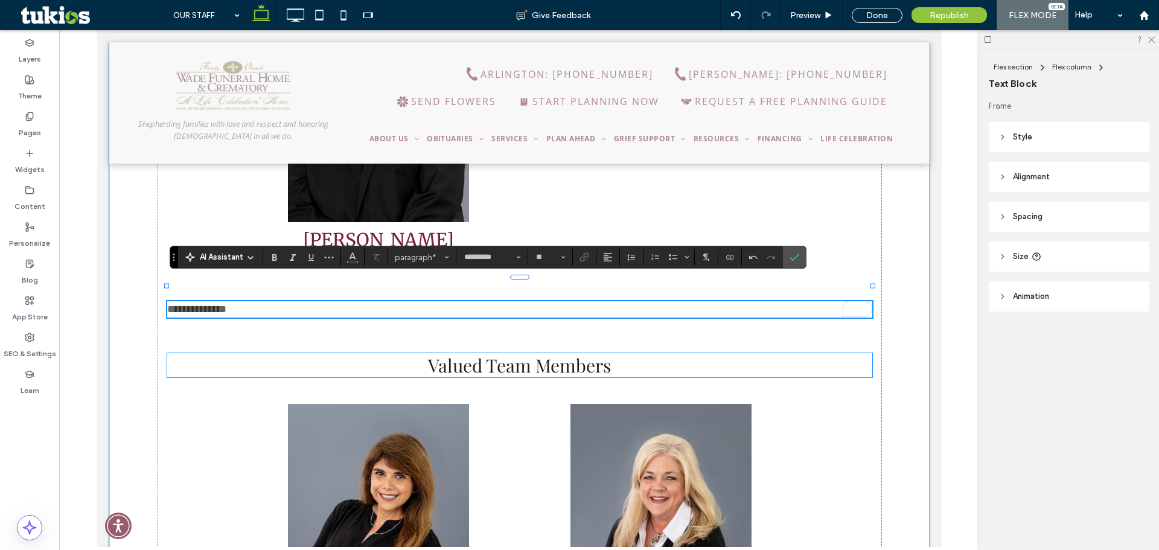
click at [461, 353] on span "Valued Team Members" at bounding box center [519, 365] width 183 height 24
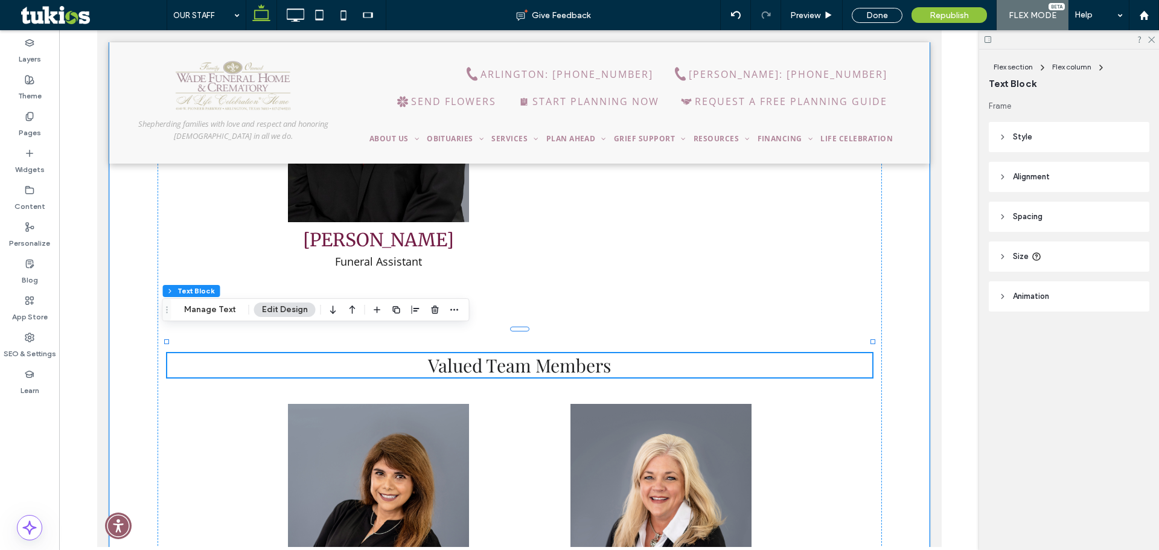
click at [461, 353] on span "Valued Team Members" at bounding box center [519, 365] width 183 height 24
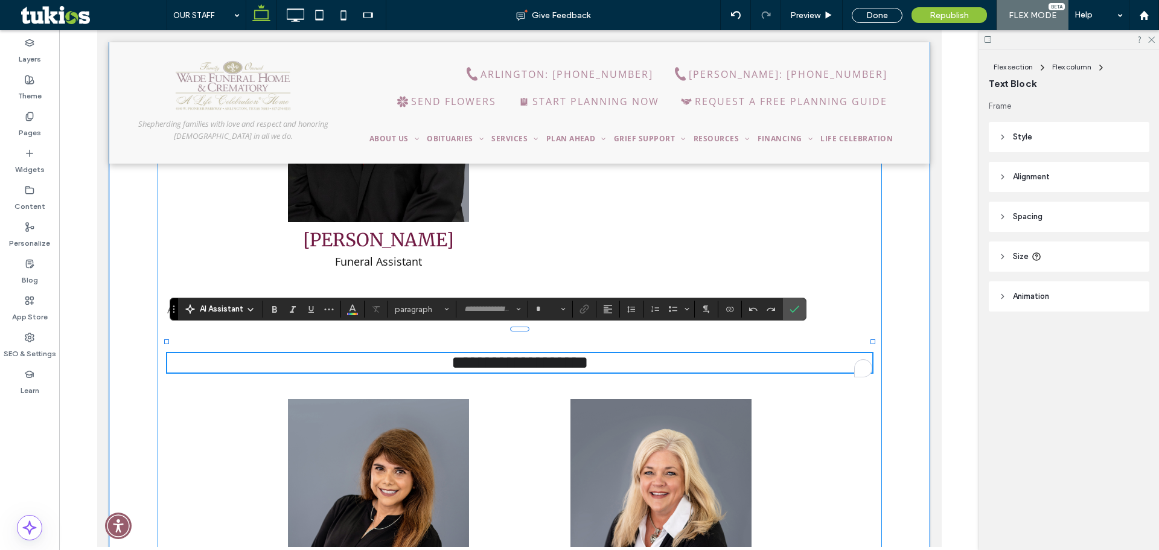
type input "**********"
type input "**"
click at [287, 301] on p "Aftercare Team" at bounding box center [519, 309] width 705 height 16
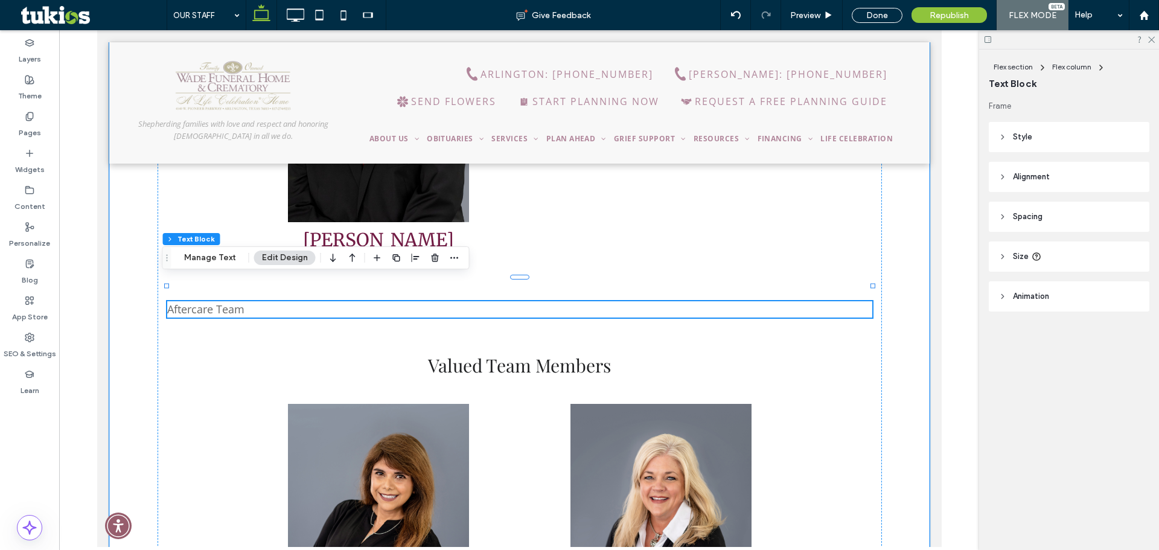
click at [281, 301] on p "Aftercare Team" at bounding box center [519, 309] width 705 height 16
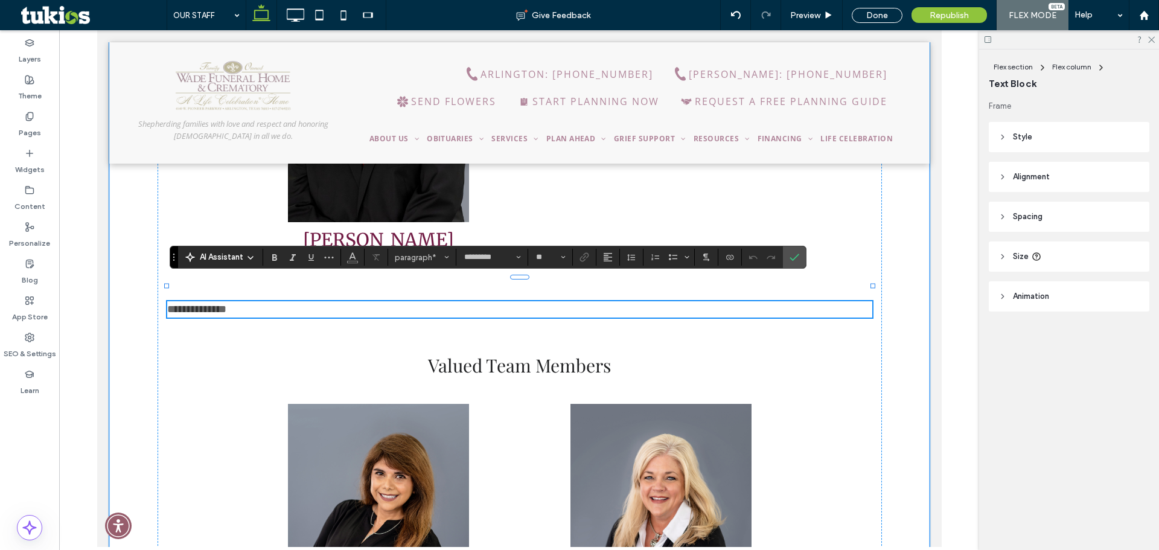
click at [281, 301] on p "**********" at bounding box center [519, 309] width 705 height 16
click at [441, 260] on span "paragraph" at bounding box center [418, 257] width 47 height 9
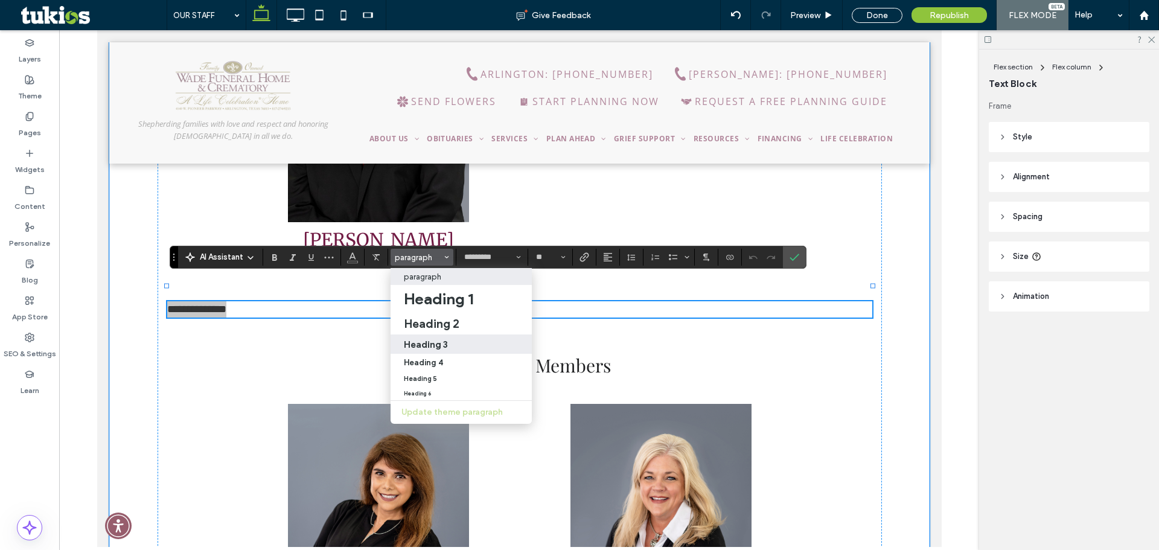
click at [450, 342] on div "Heading 3" at bounding box center [461, 344] width 115 height 11
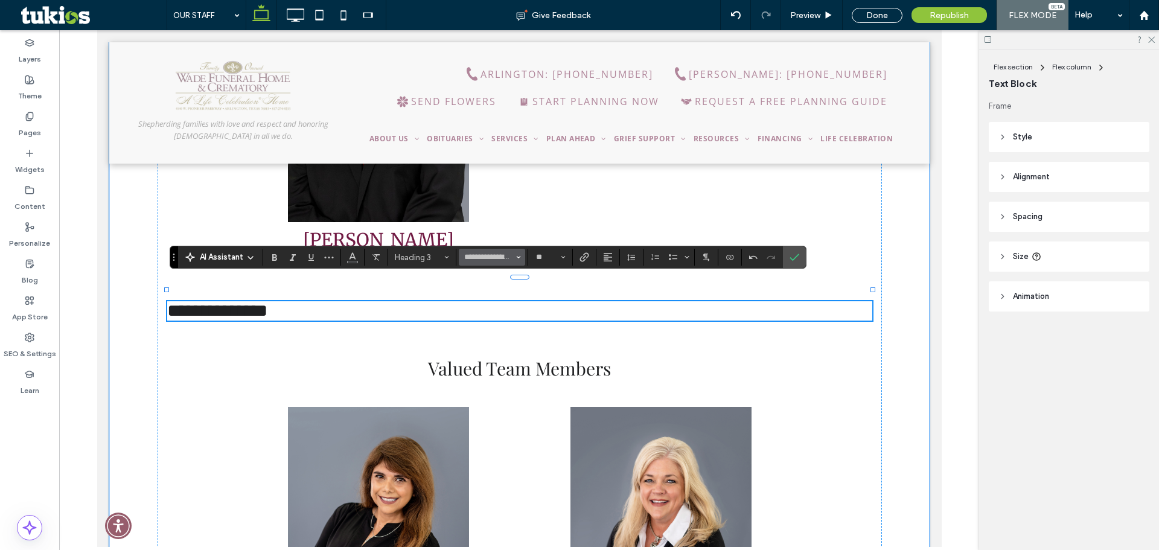
type input "**********"
type input "**"
click at [351, 261] on icon "Color" at bounding box center [353, 256] width 10 height 10
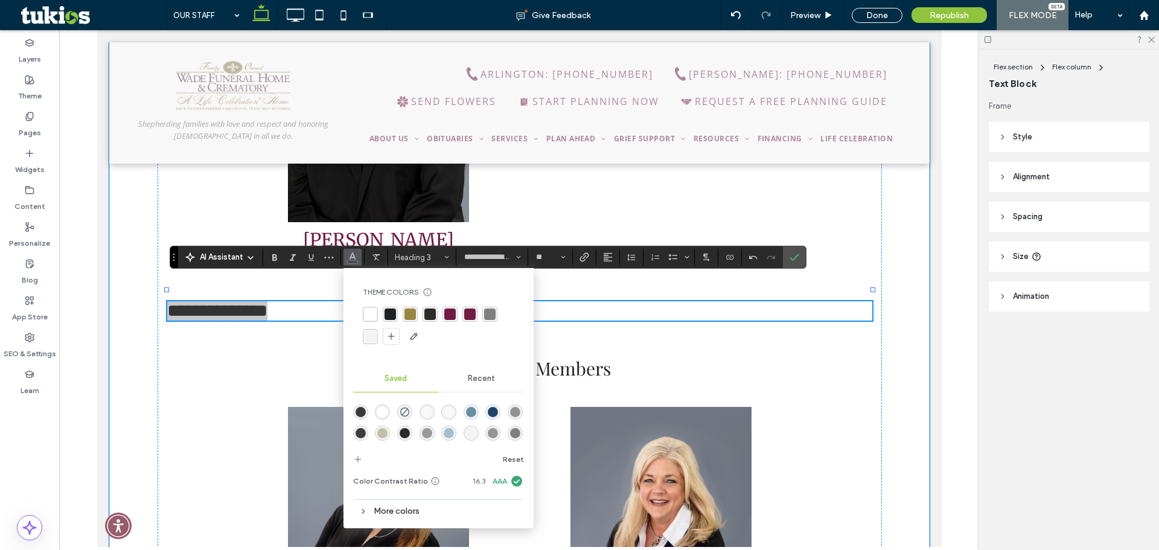
click at [391, 315] on div "rgba(31,32,34,1)" at bounding box center [390, 314] width 11 height 11
click at [352, 256] on icon "Color" at bounding box center [353, 256] width 10 height 10
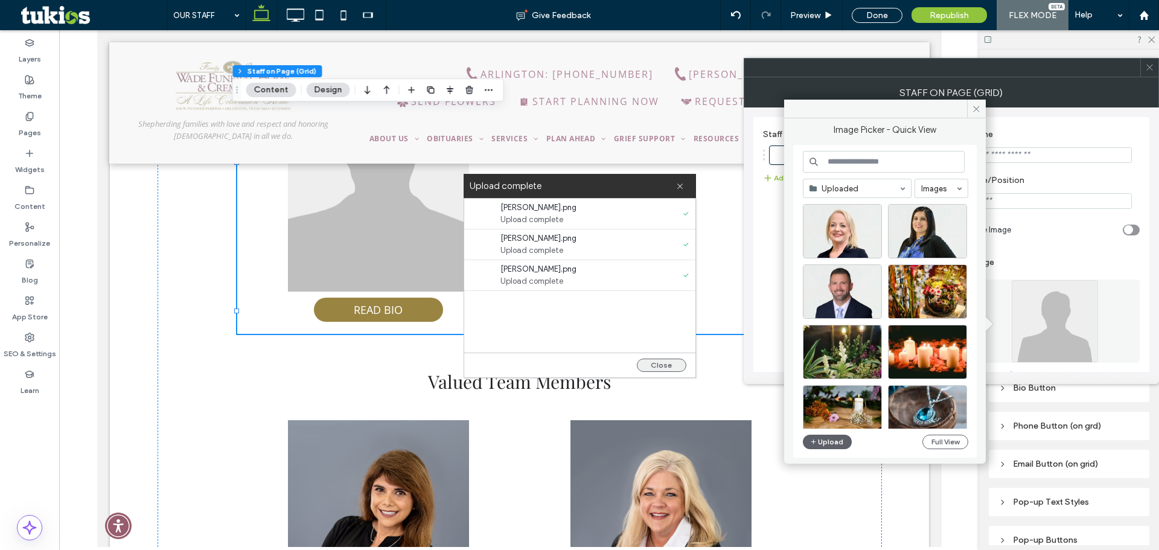
click at [672, 370] on button "Close" at bounding box center [662, 365] width 50 height 13
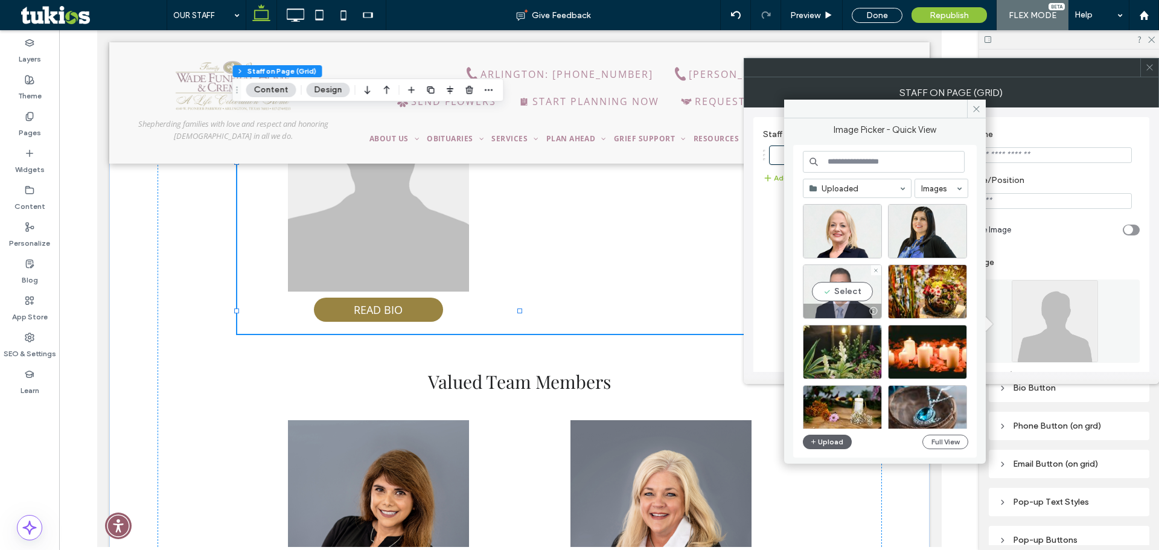
click at [844, 286] on div "Select" at bounding box center [842, 292] width 79 height 54
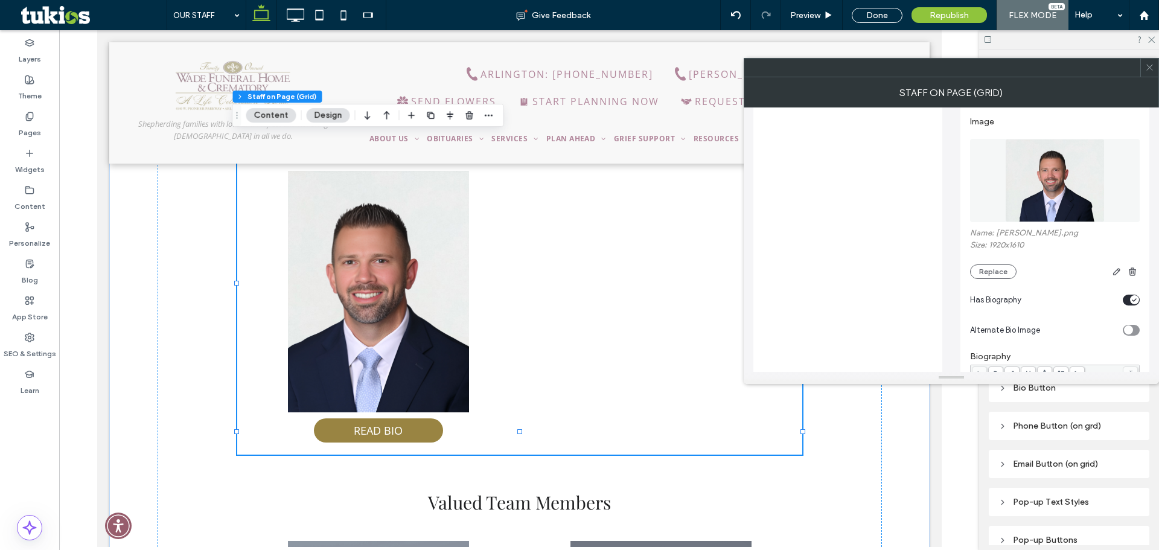
scroll to position [121, 0]
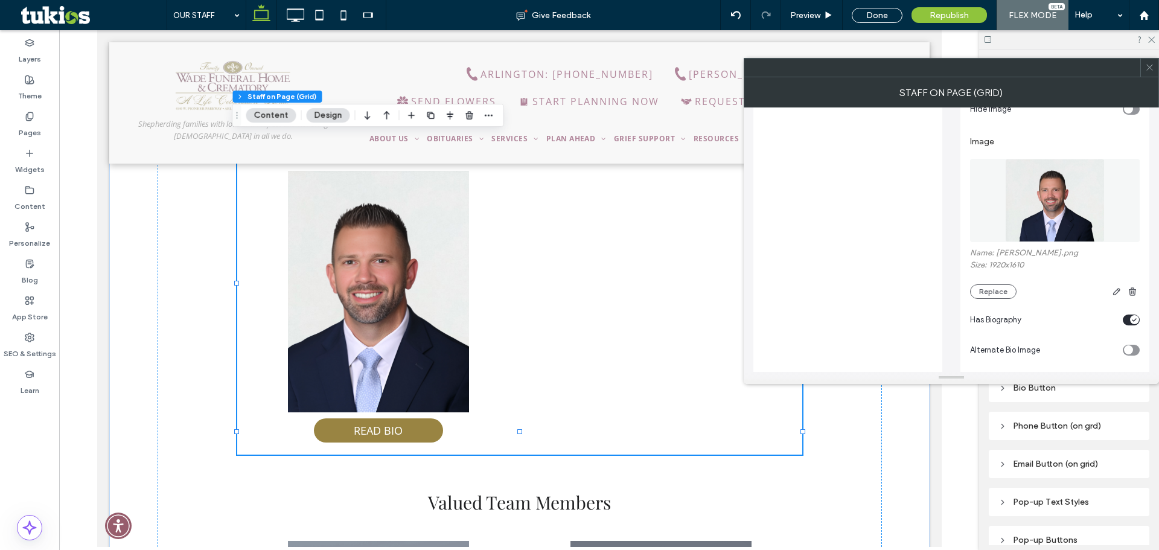
click at [1132, 321] on icon "toggle" at bounding box center [1134, 320] width 5 height 4
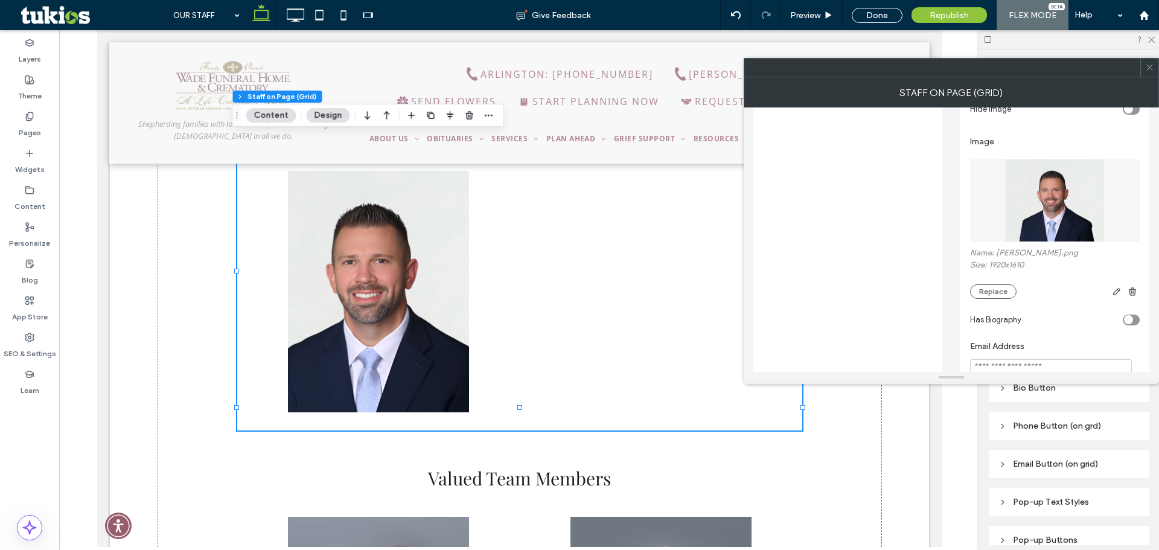
scroll to position [0, 0]
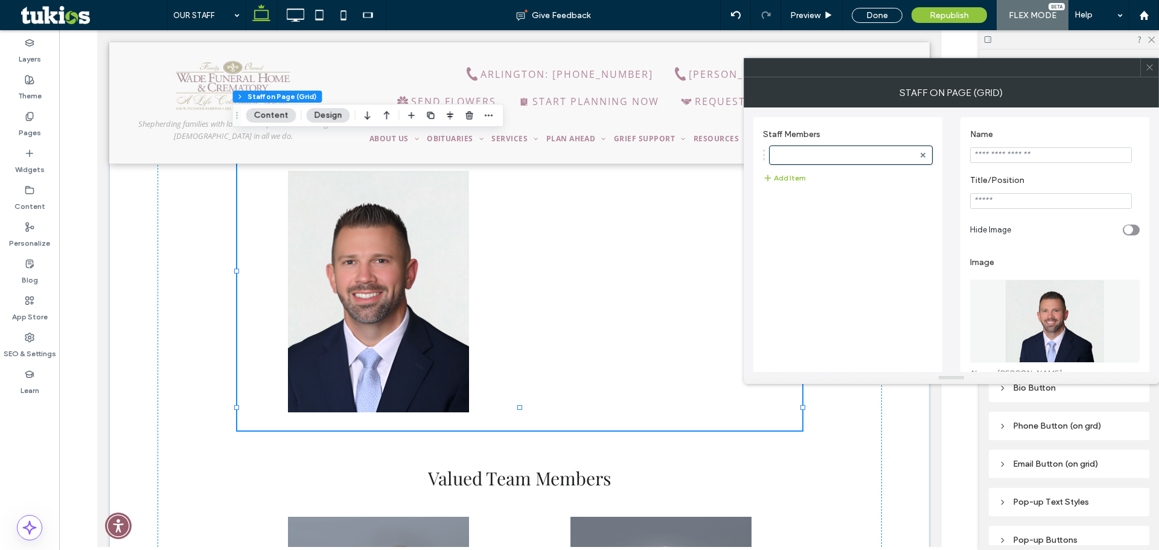
click at [1047, 160] on input "Name" at bounding box center [1051, 155] width 162 height 16
click at [1019, 152] on input "Name" at bounding box center [1051, 155] width 162 height 16
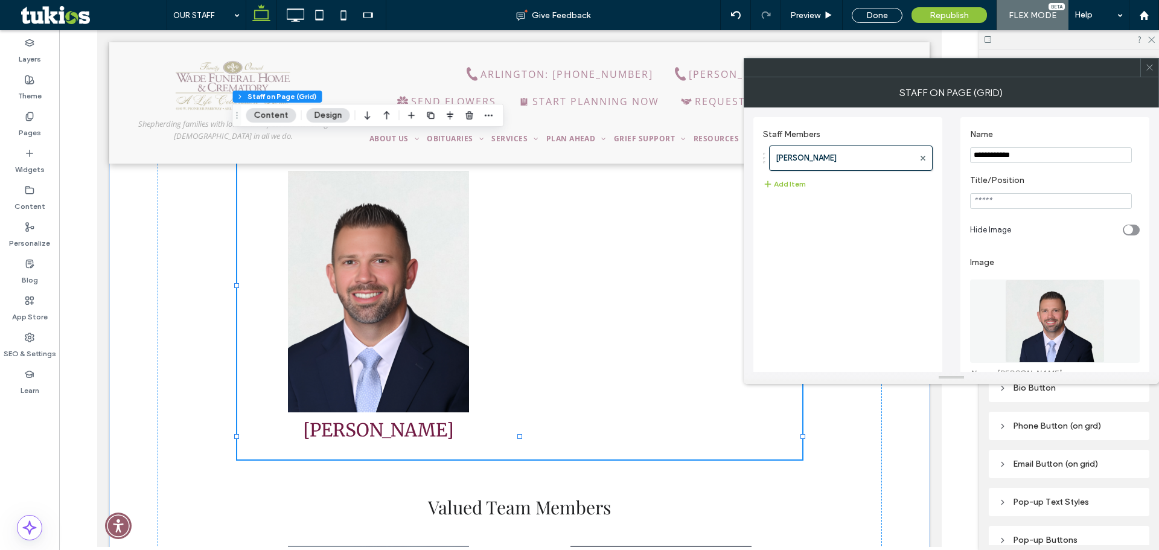
type input "**********"
click at [995, 200] on input "Title/Position" at bounding box center [1051, 201] width 162 height 16
click at [1002, 204] on input "Title/Position" at bounding box center [1051, 201] width 162 height 16
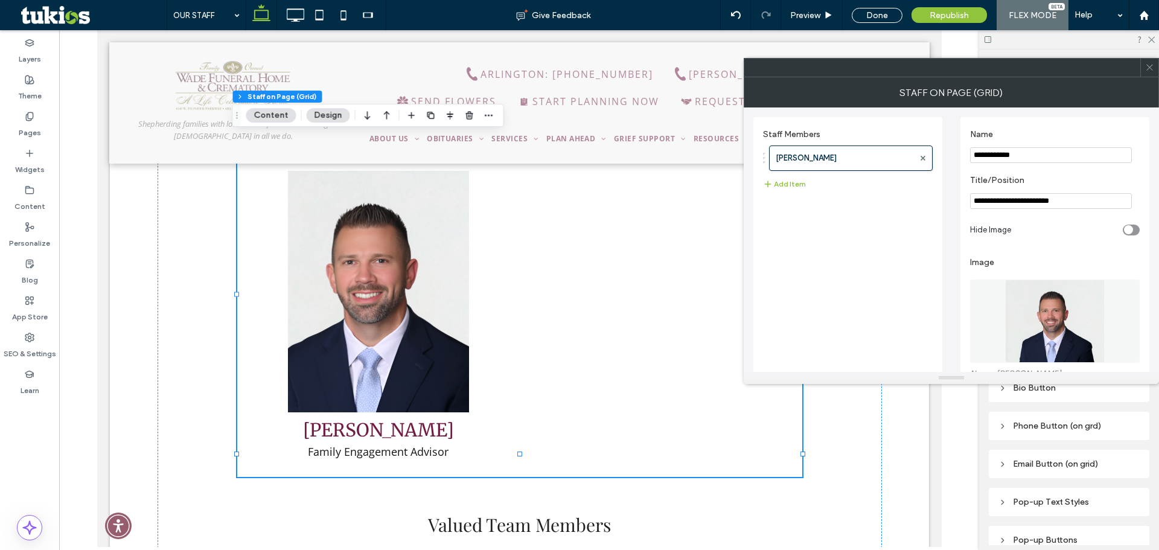
type input "**********"
click at [1055, 243] on section "Hide Image" at bounding box center [1055, 230] width 170 height 30
click at [775, 181] on button "Add Item" at bounding box center [784, 184] width 43 height 14
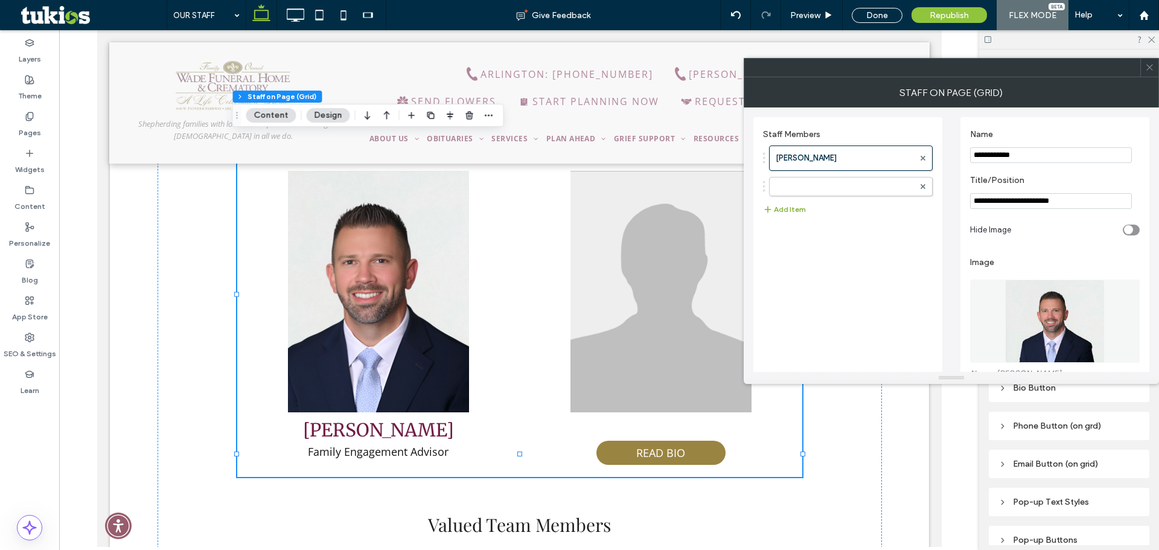
click at [790, 211] on button "Add Item" at bounding box center [784, 209] width 43 height 14
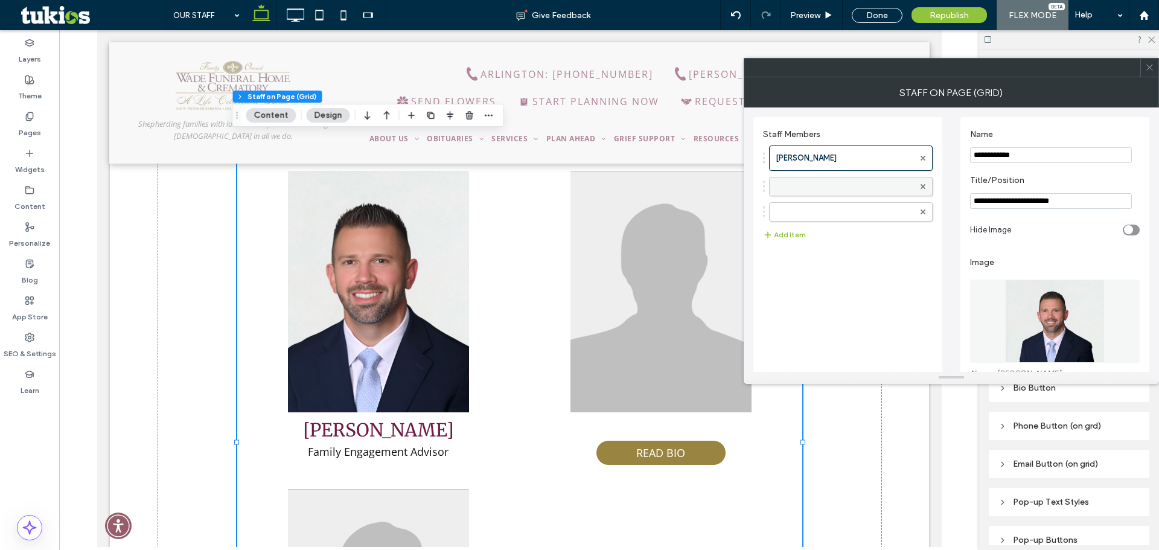
click at [806, 189] on label at bounding box center [845, 187] width 138 height 12
click at [1010, 207] on input "Title/Position" at bounding box center [1051, 201] width 162 height 16
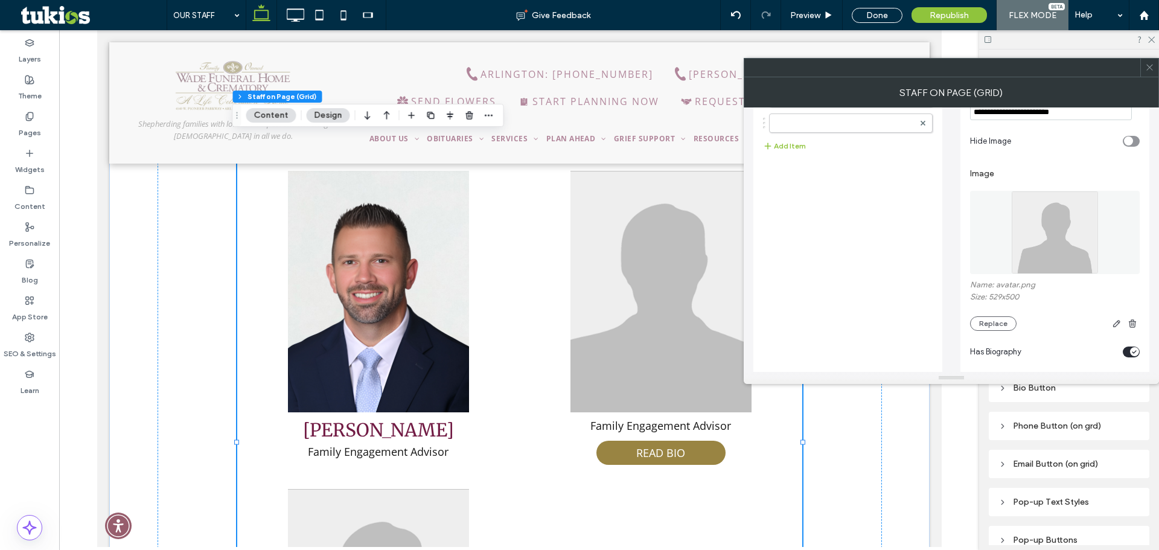
scroll to position [121, 0]
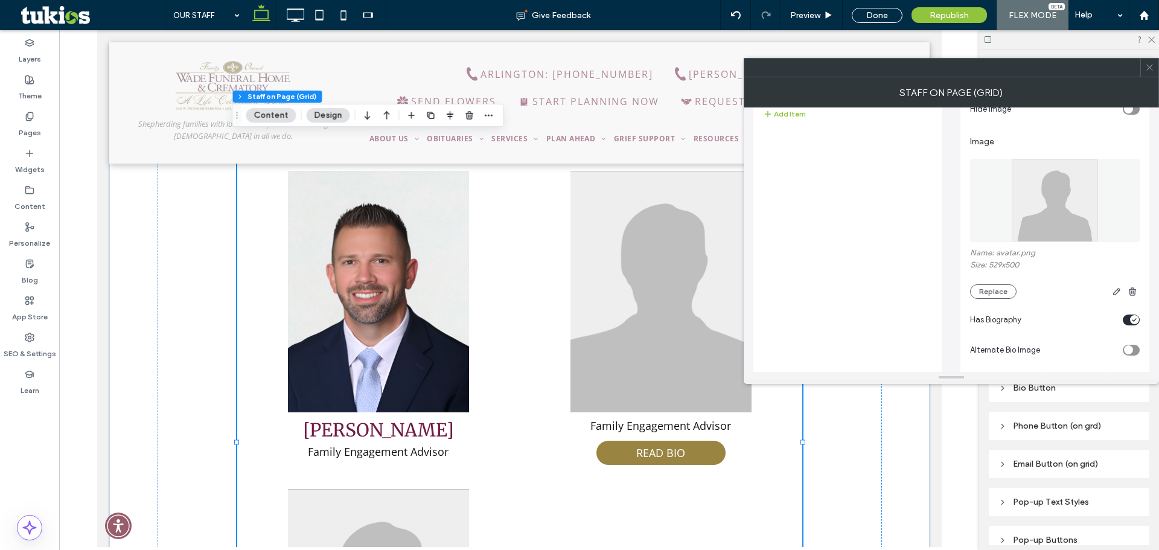
type input "**********"
click at [1129, 321] on div "toggle" at bounding box center [1131, 320] width 17 height 11
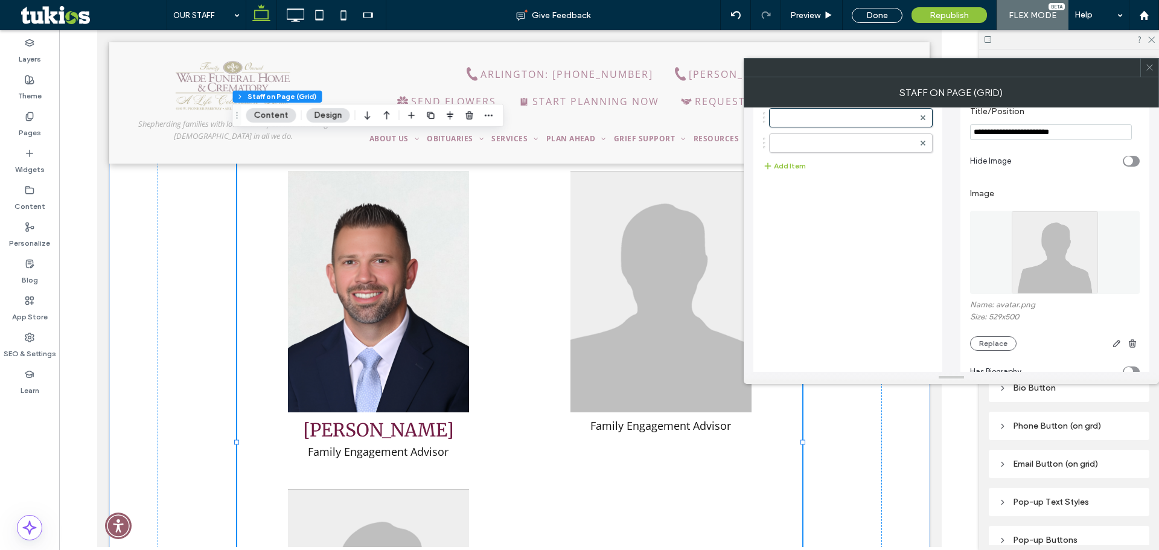
scroll to position [0, 0]
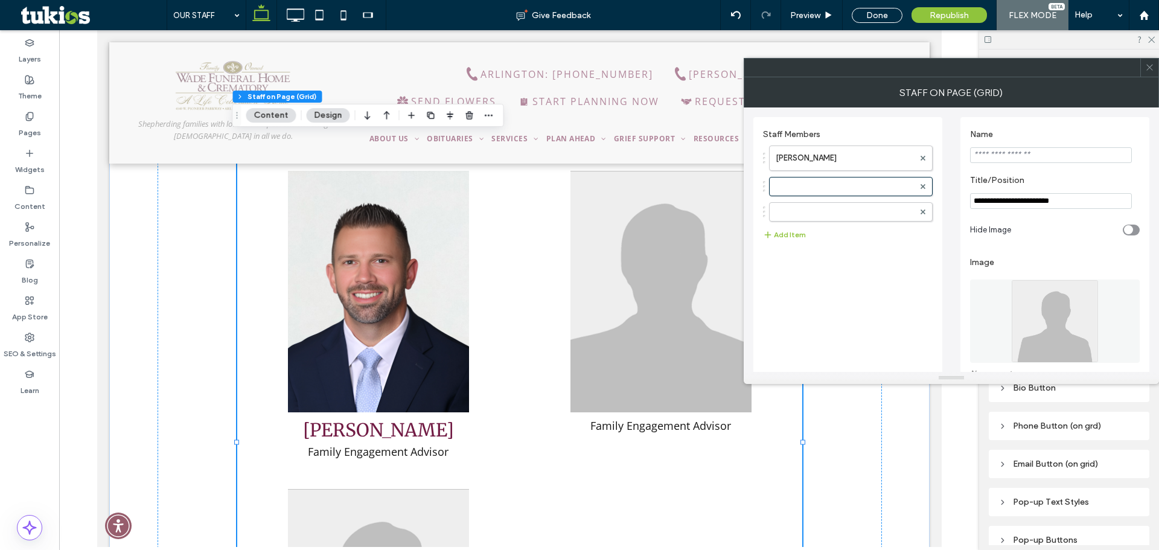
click at [1027, 158] on input "Name" at bounding box center [1051, 155] width 162 height 16
click at [1012, 152] on input "Name" at bounding box center [1051, 155] width 162 height 16
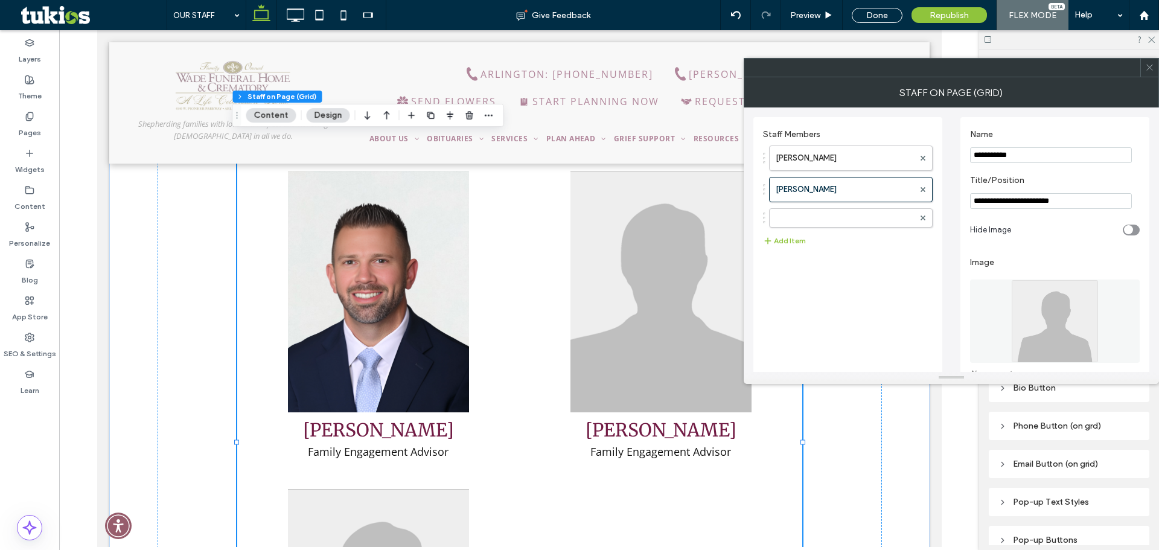
type input "**********"
